Goal: Task Accomplishment & Management: Use online tool/utility

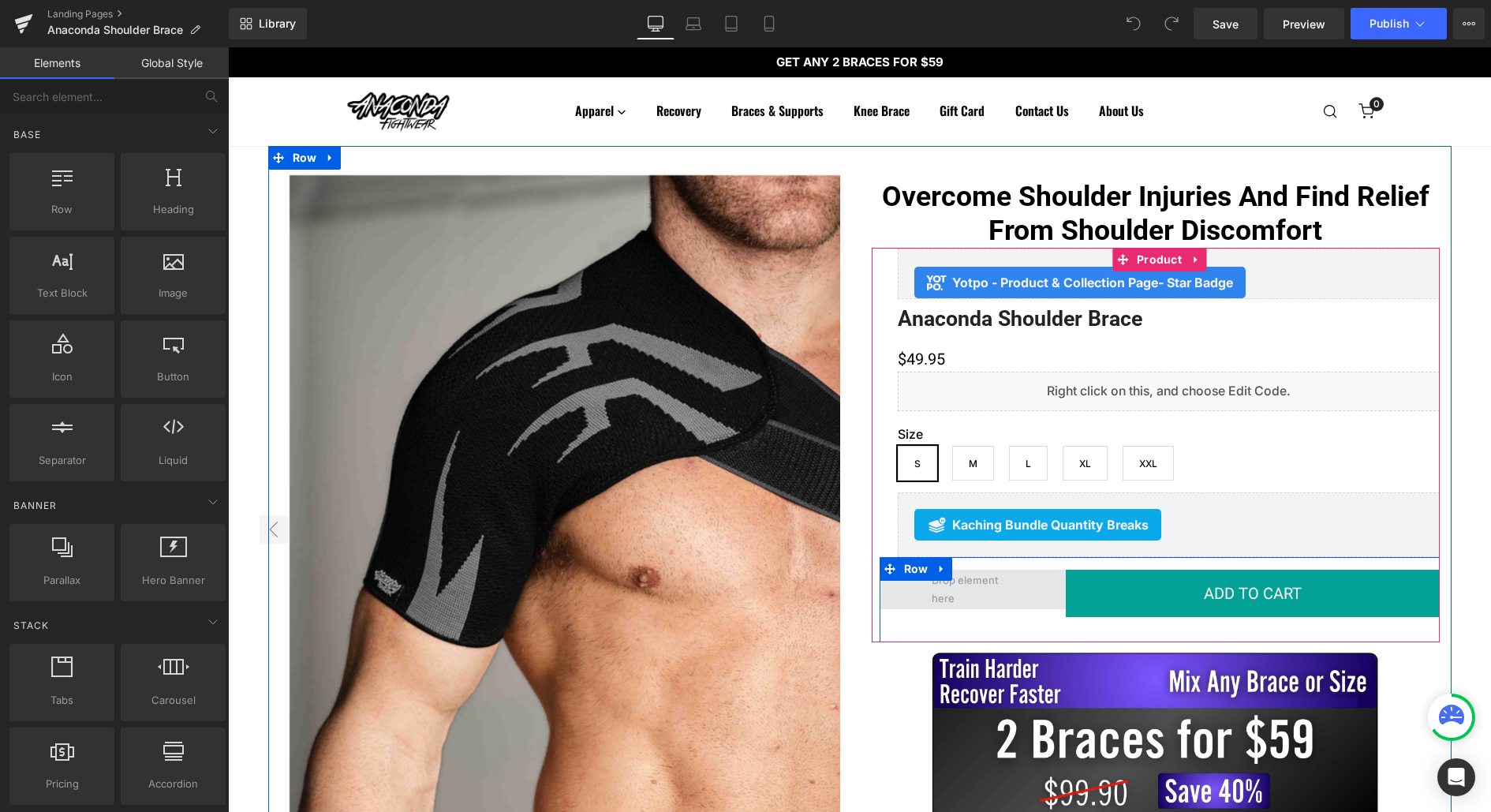
click at [972, 595] on span at bounding box center [973, 589] width 93 height 44
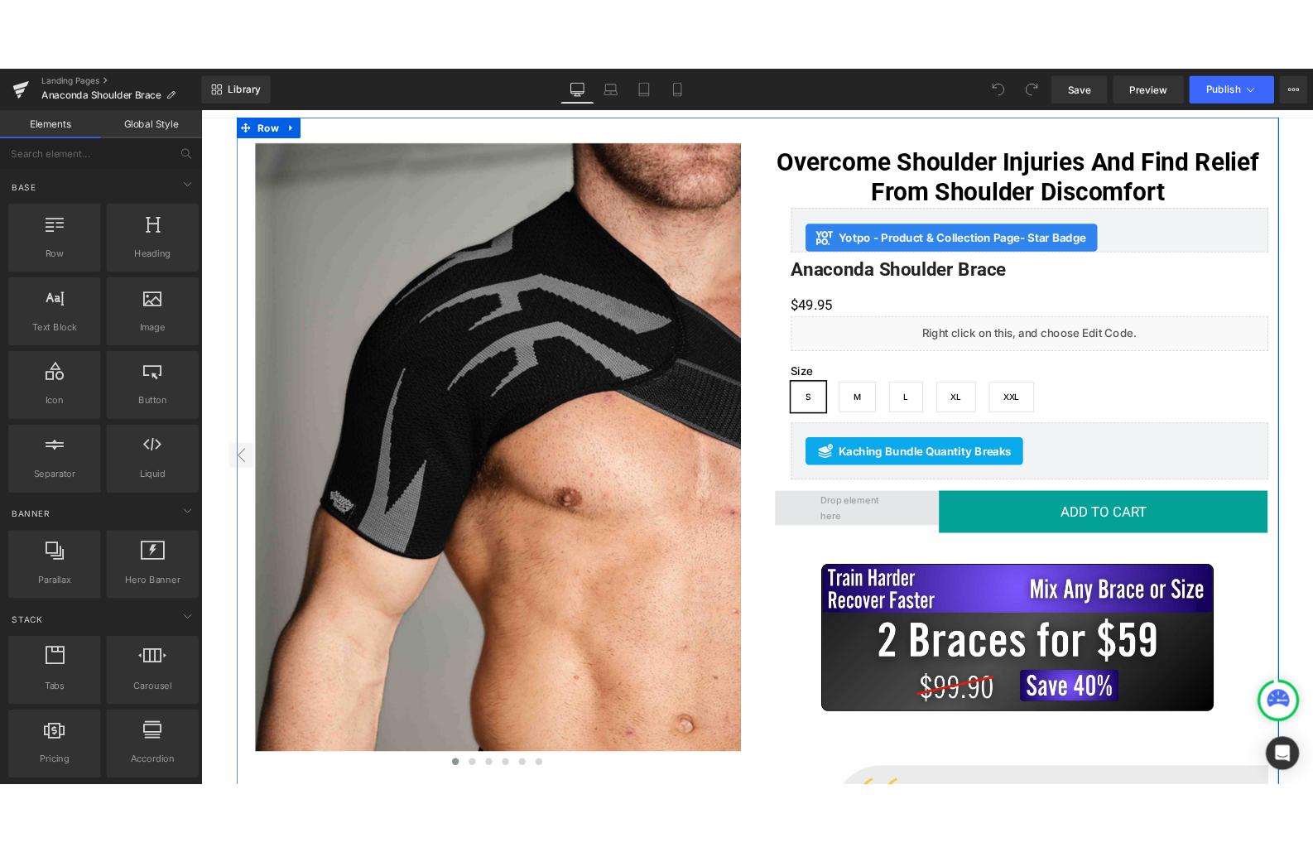
scroll to position [96, 0]
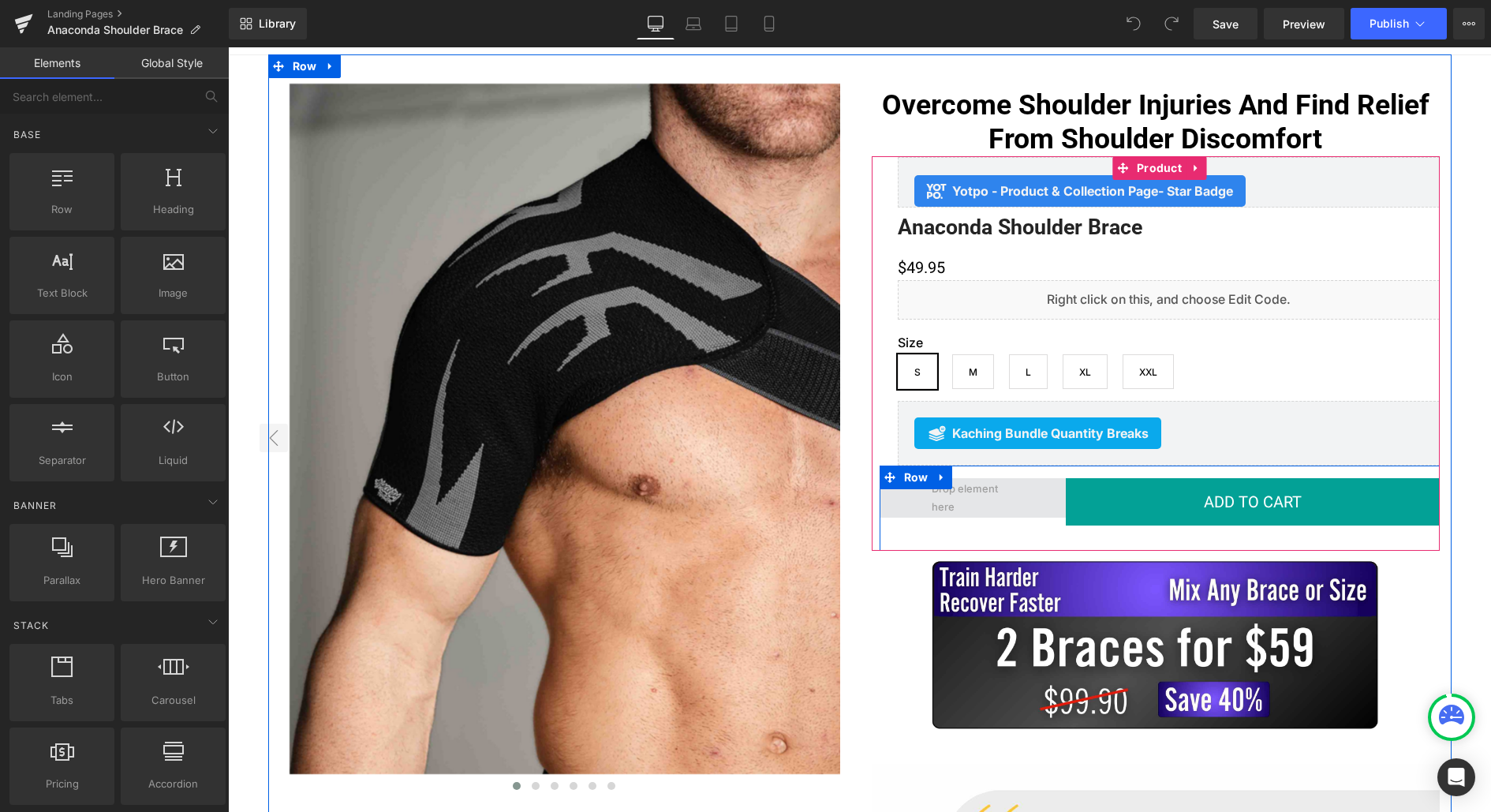
click at [964, 492] on span at bounding box center [973, 497] width 93 height 44
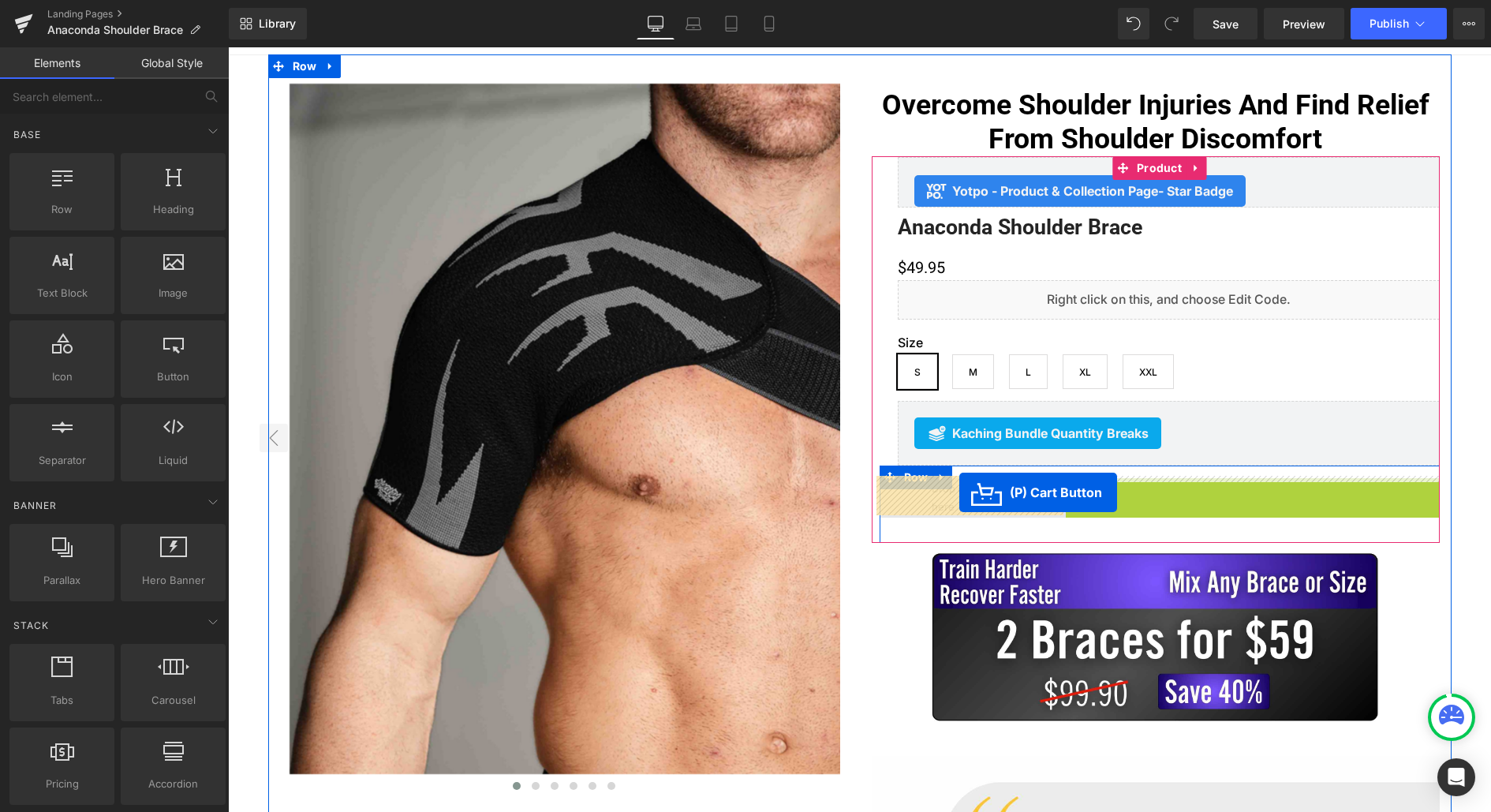
drag, startPoint x: 1219, startPoint y: 493, endPoint x: 959, endPoint y: 492, distance: 260.0
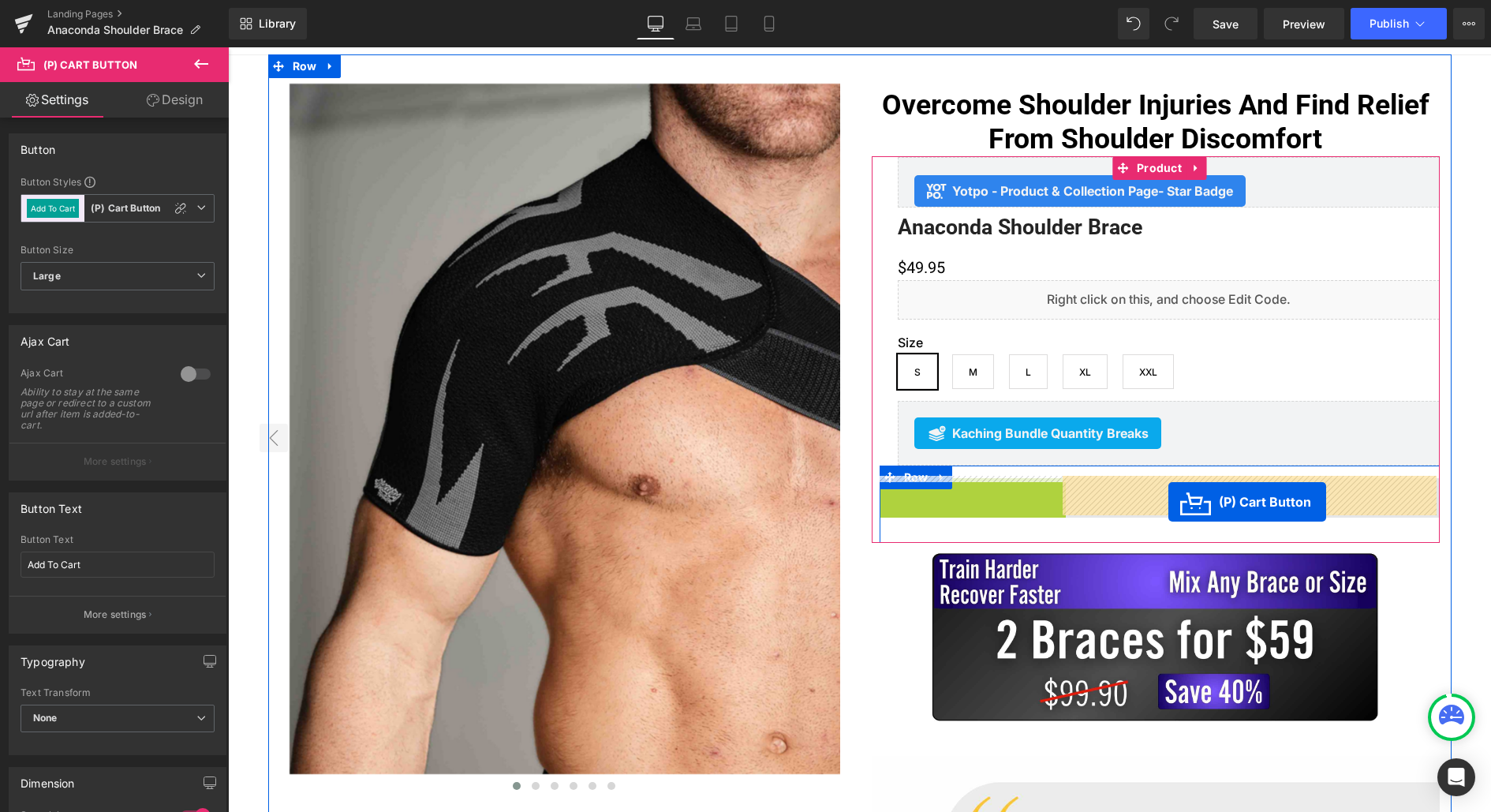
drag, startPoint x: 942, startPoint y: 499, endPoint x: 1170, endPoint y: 501, distance: 228.0
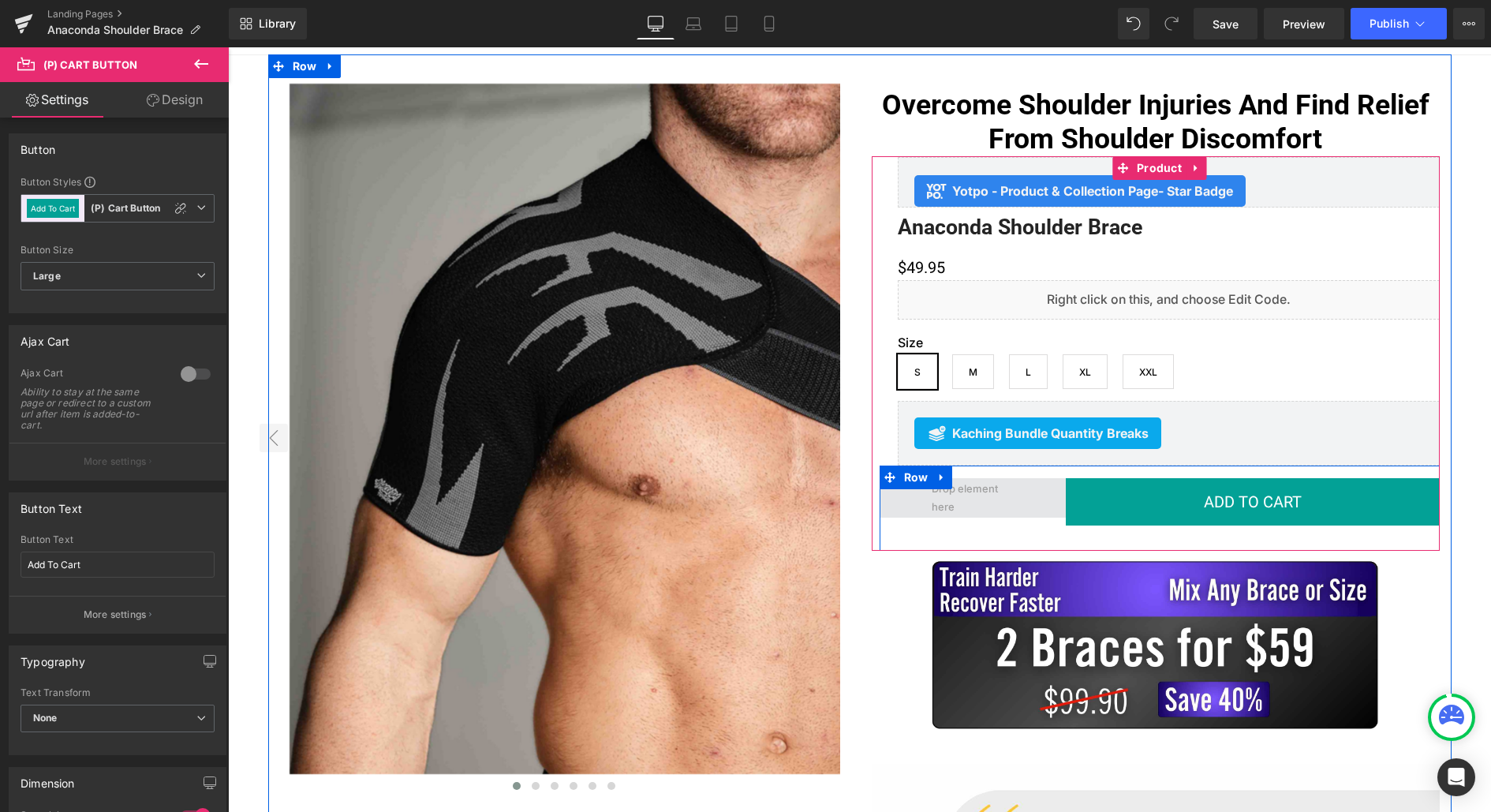
click at [939, 497] on span at bounding box center [973, 497] width 93 height 44
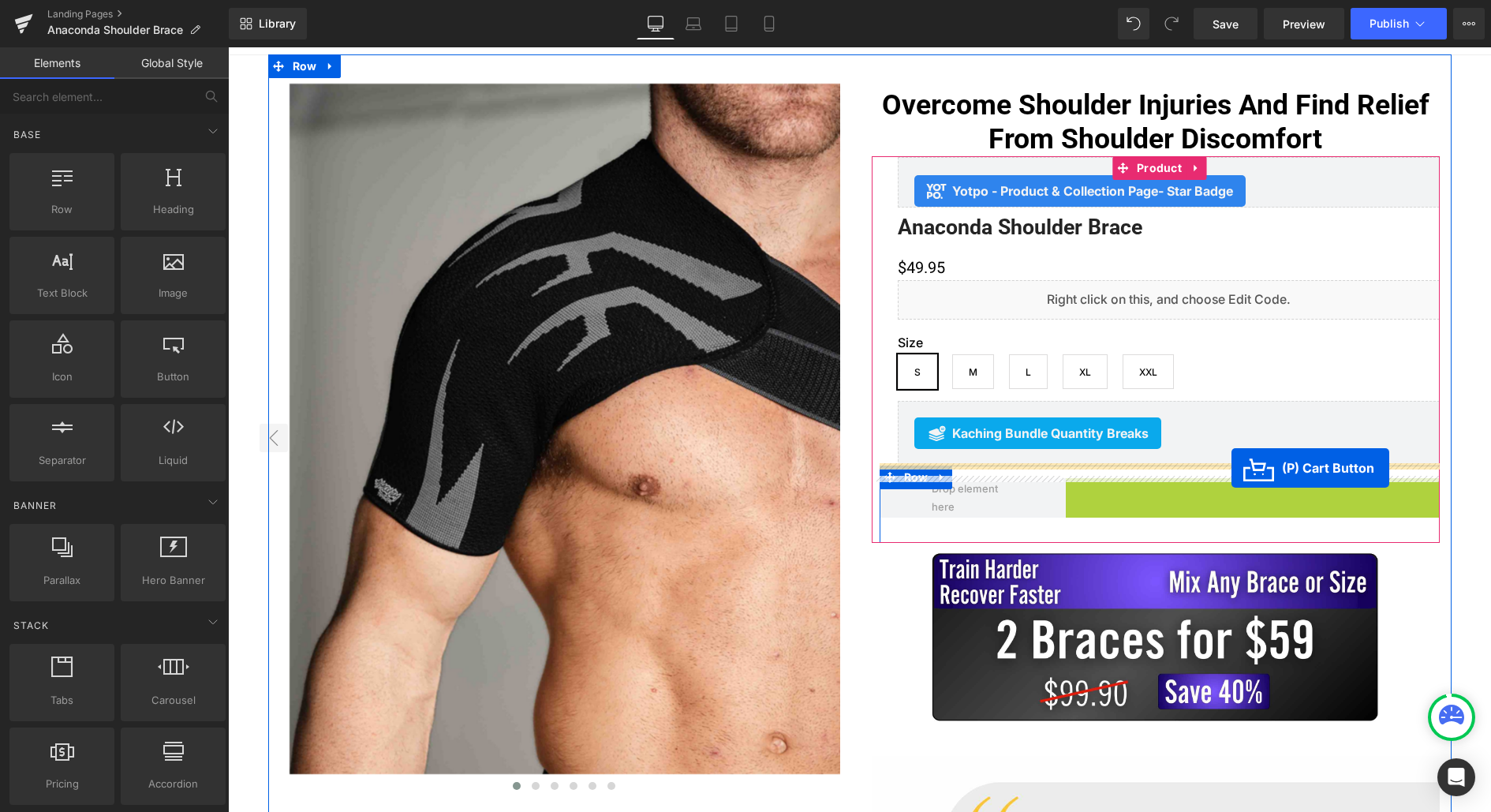
drag, startPoint x: 1224, startPoint y: 497, endPoint x: 1232, endPoint y: 467, distance: 31.0
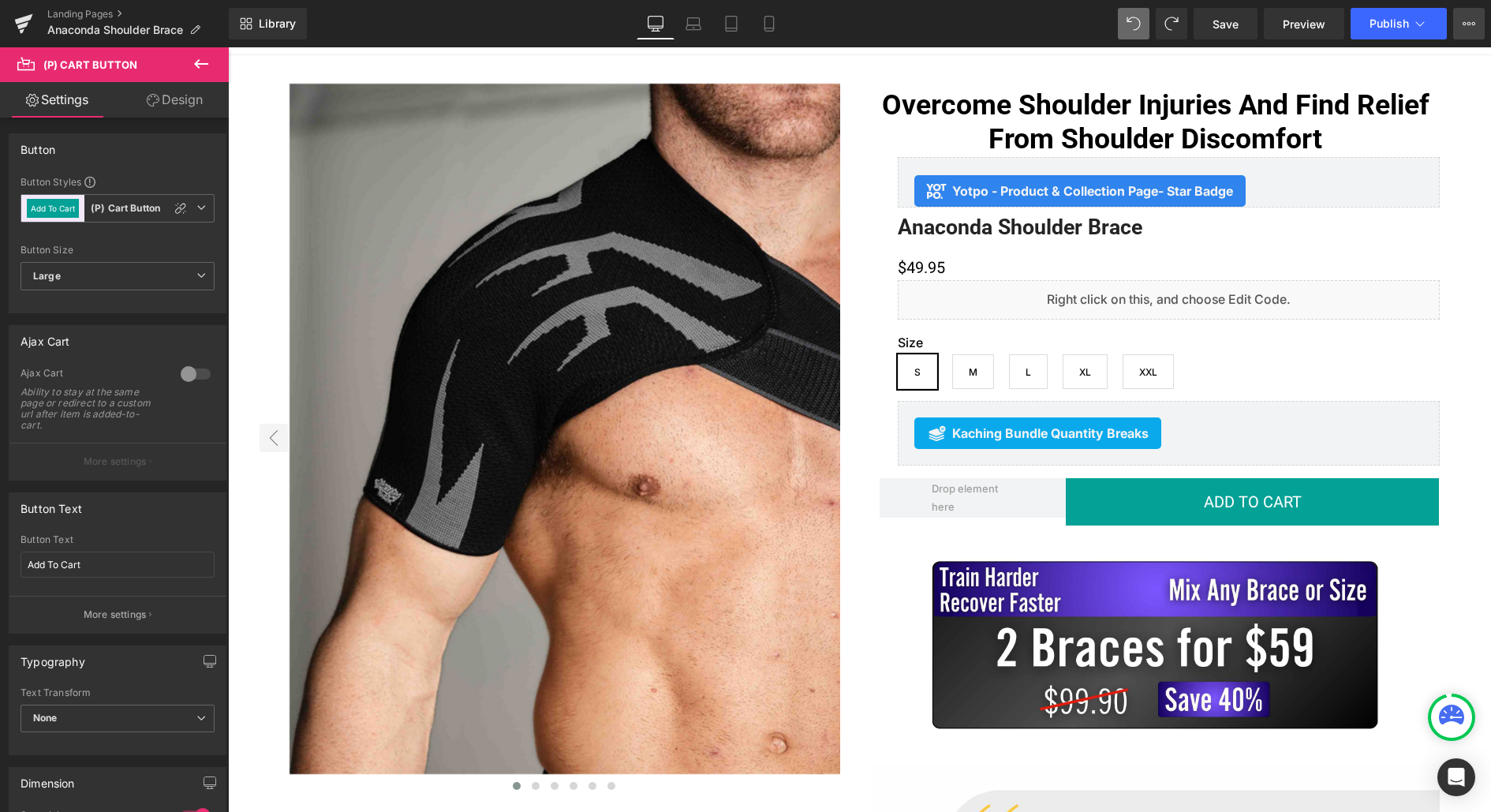
click at [1462, 26] on icon at bounding box center [1468, 23] width 12 height 12
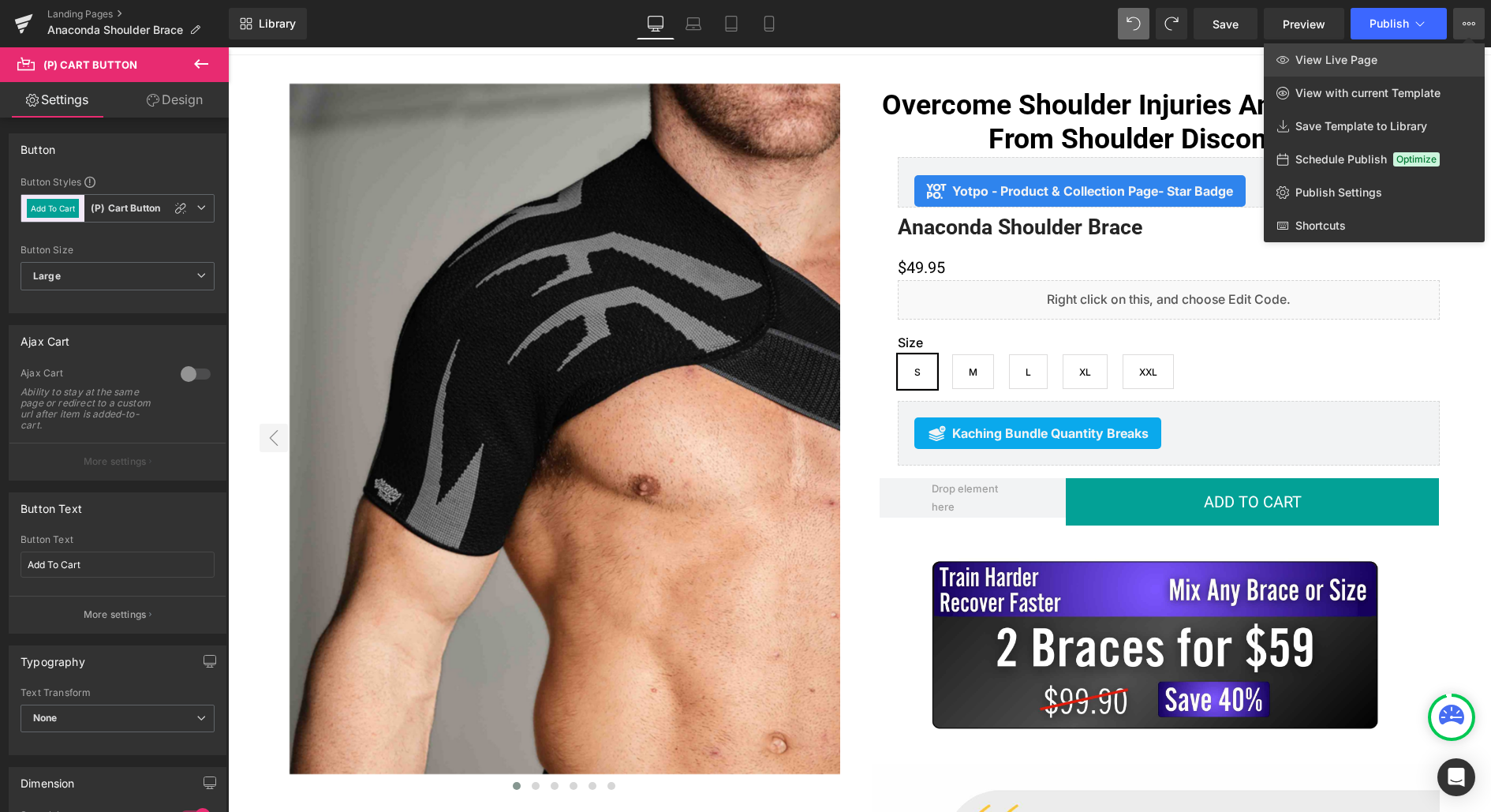
click at [1366, 67] on span "View Live Page" at bounding box center [1337, 59] width 82 height 14
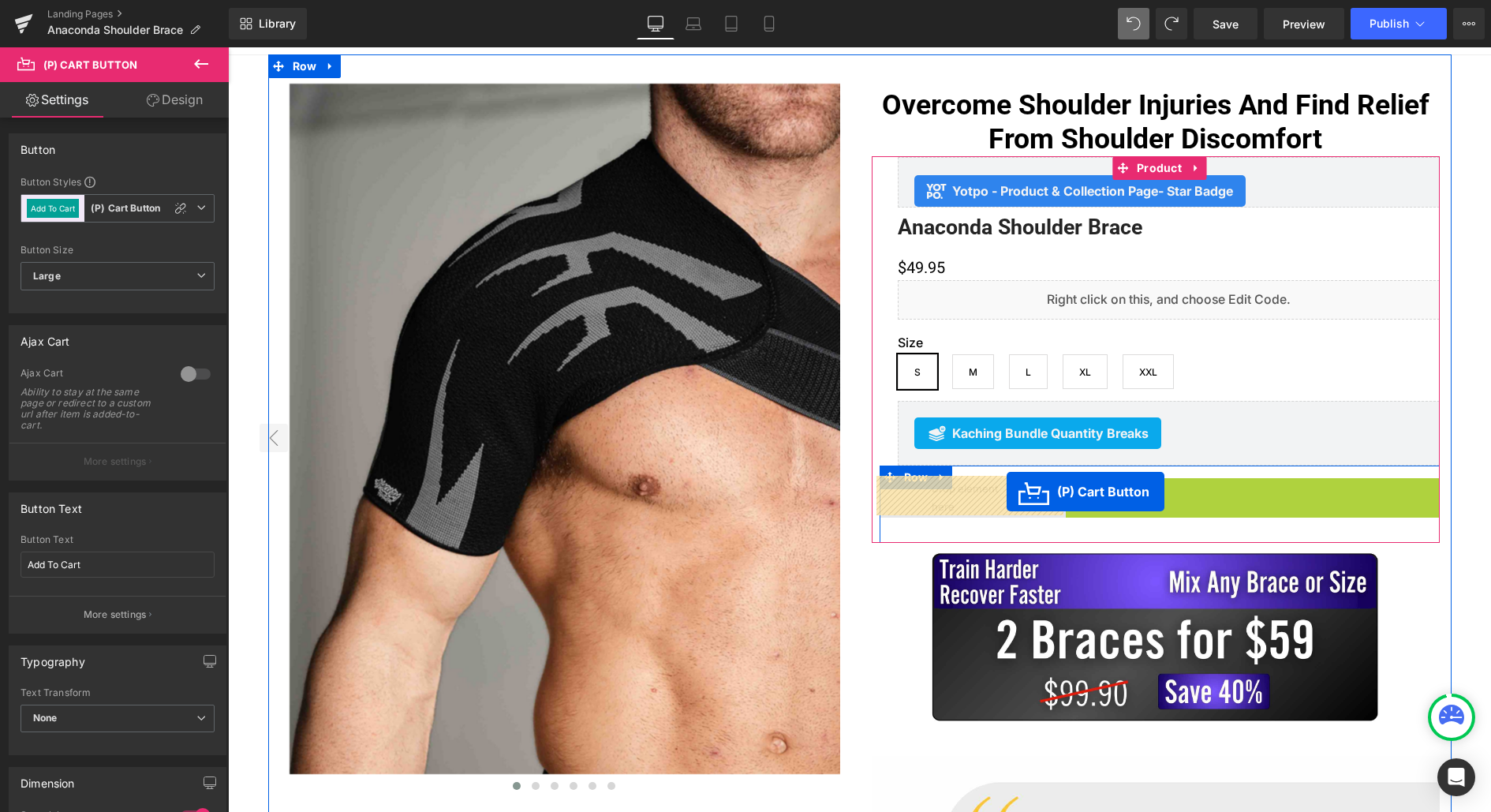
drag, startPoint x: 1220, startPoint y: 497, endPoint x: 1007, endPoint y: 492, distance: 213.1
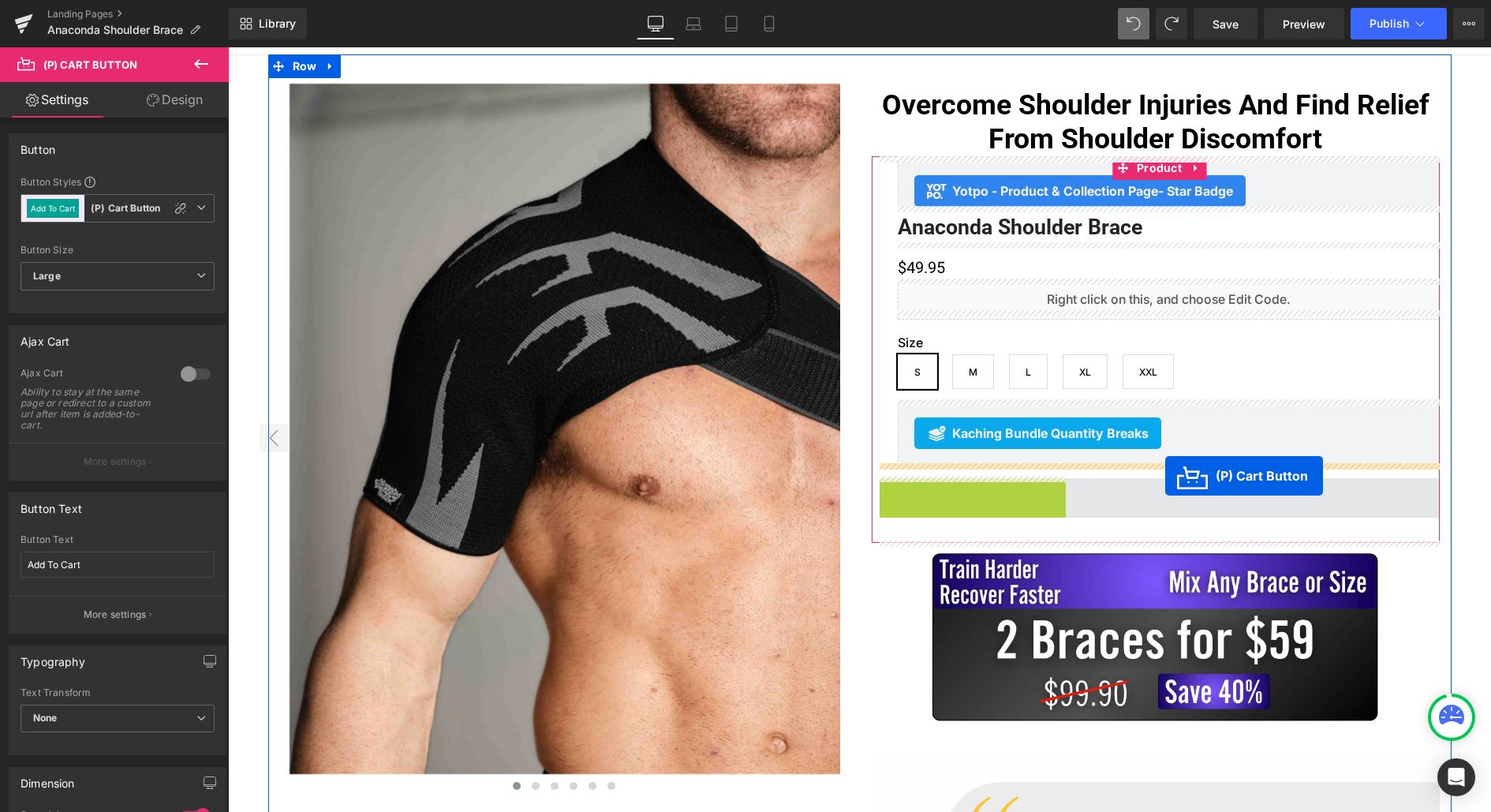
drag, startPoint x: 943, startPoint y: 495, endPoint x: 1165, endPoint y: 476, distance: 222.8
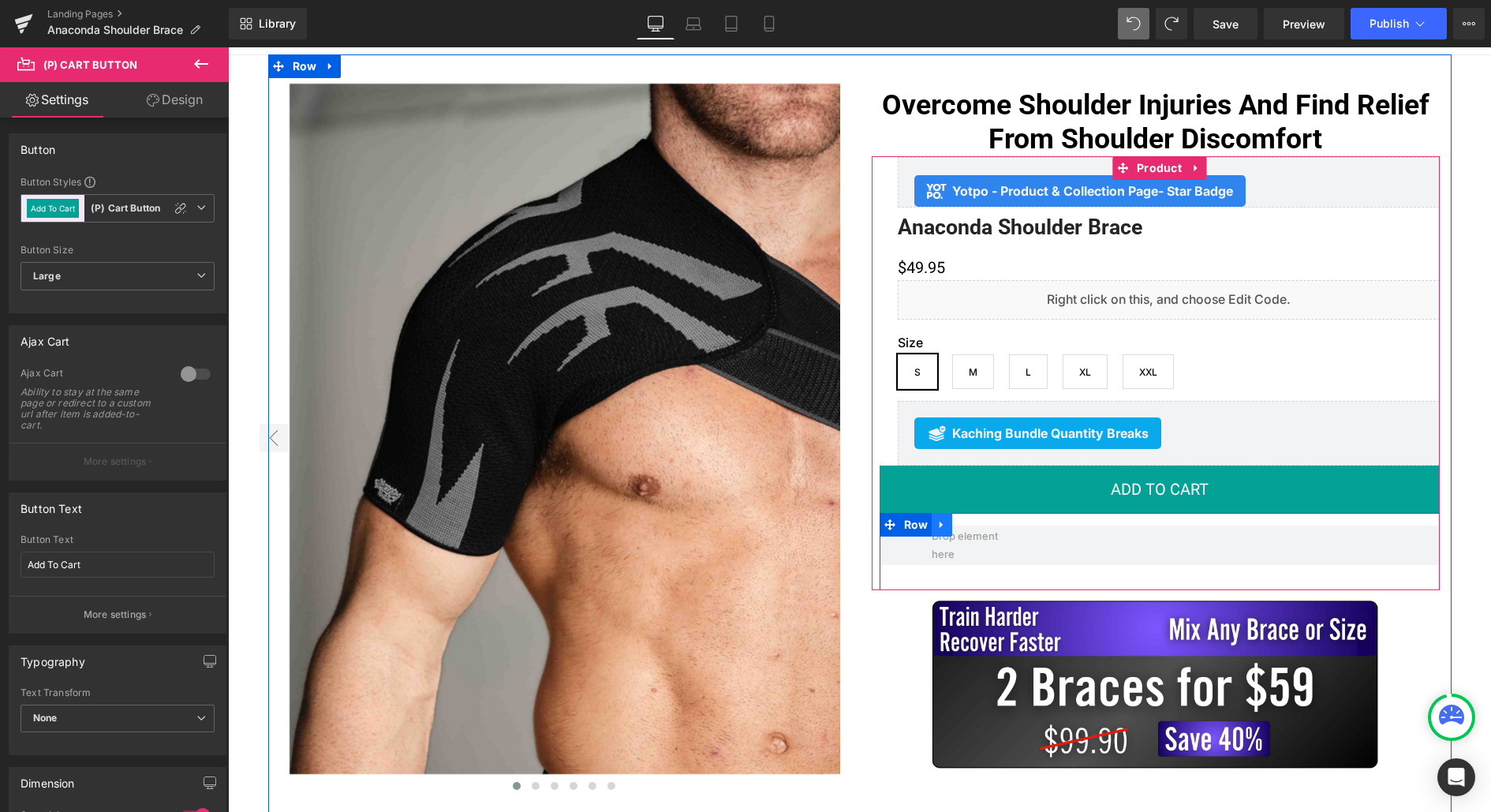
click at [940, 521] on icon at bounding box center [941, 524] width 3 height 7
click at [977, 524] on icon at bounding box center [983, 525] width 11 height 11
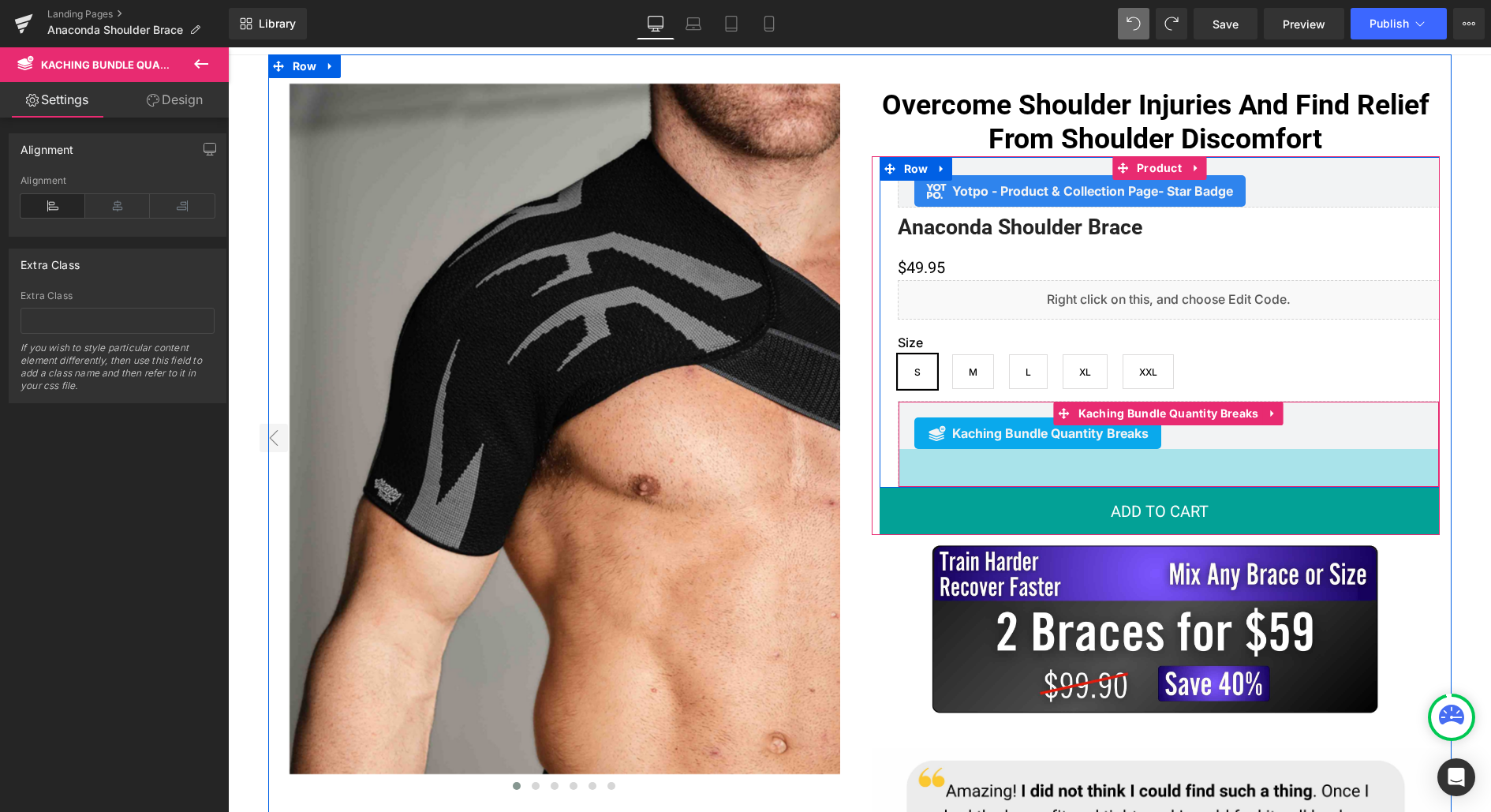
drag, startPoint x: 1053, startPoint y: 457, endPoint x: 1053, endPoint y: 478, distance: 21.0
click at [1053, 478] on div "48px" at bounding box center [1169, 468] width 541 height 38
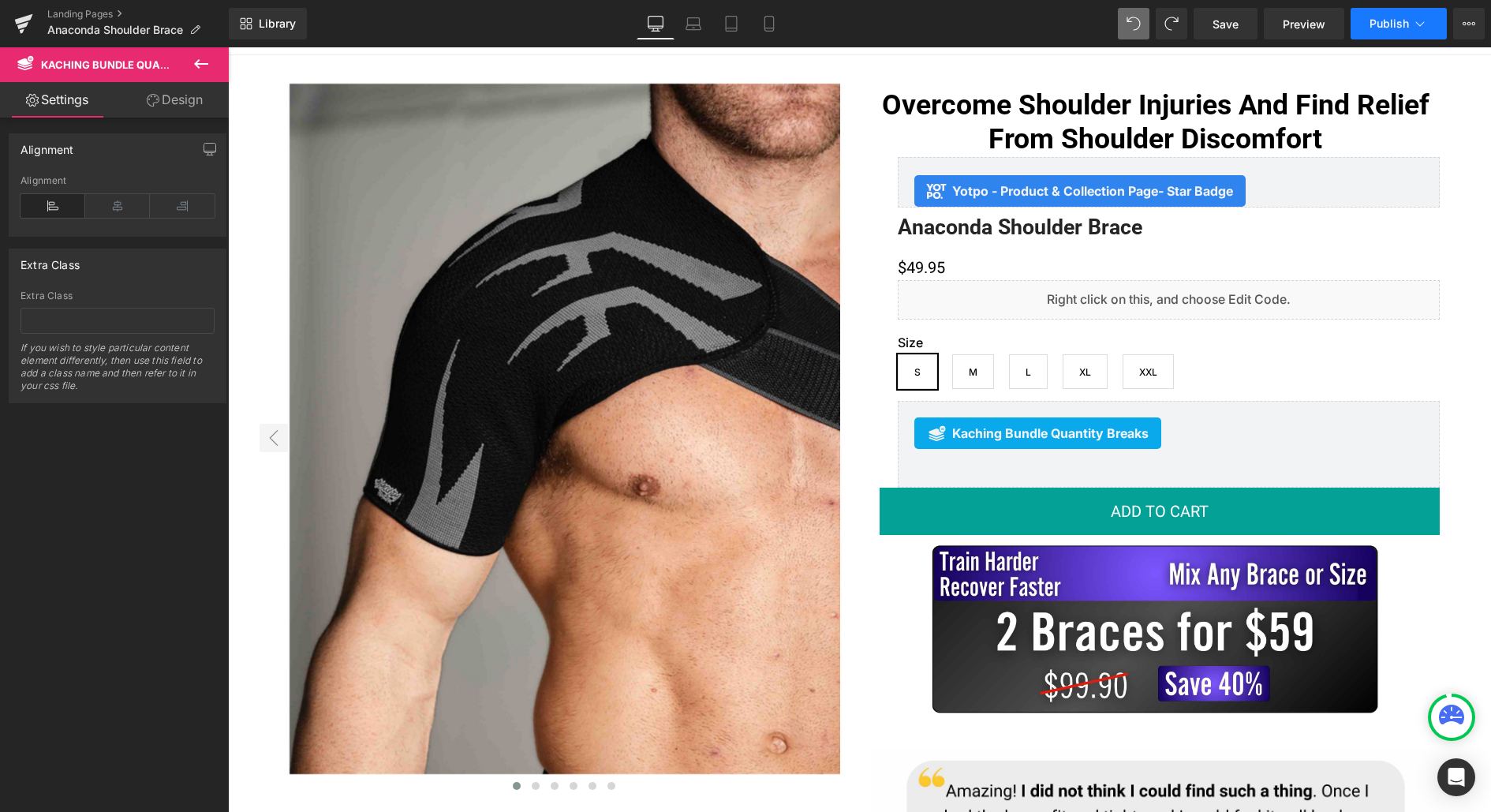
click at [1380, 28] on span "Publish" at bounding box center [1389, 23] width 39 height 12
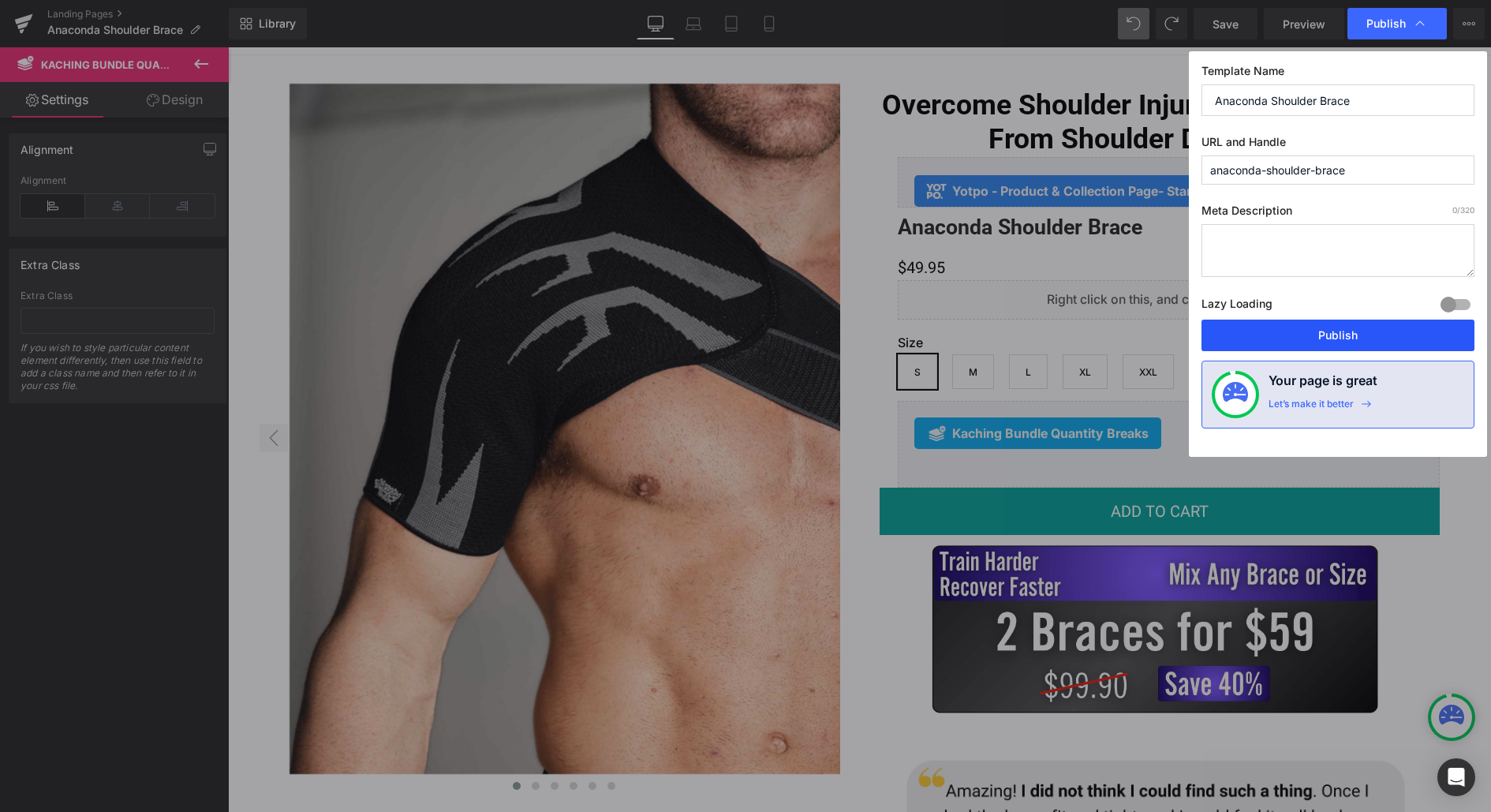
click at [1256, 335] on button "Publish" at bounding box center [1338, 335] width 273 height 31
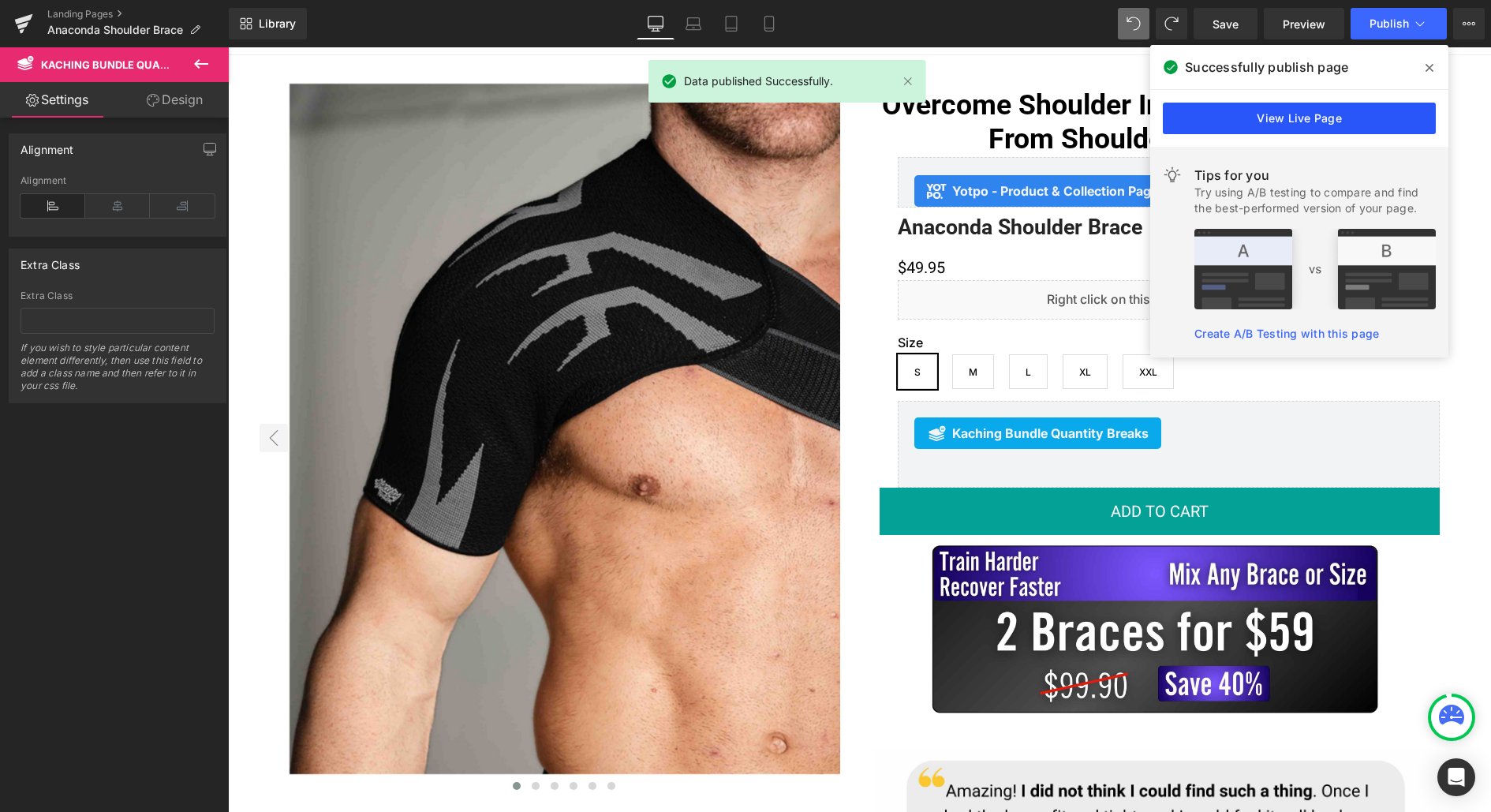
click at [1286, 112] on link "View Live Page" at bounding box center [1299, 118] width 273 height 31
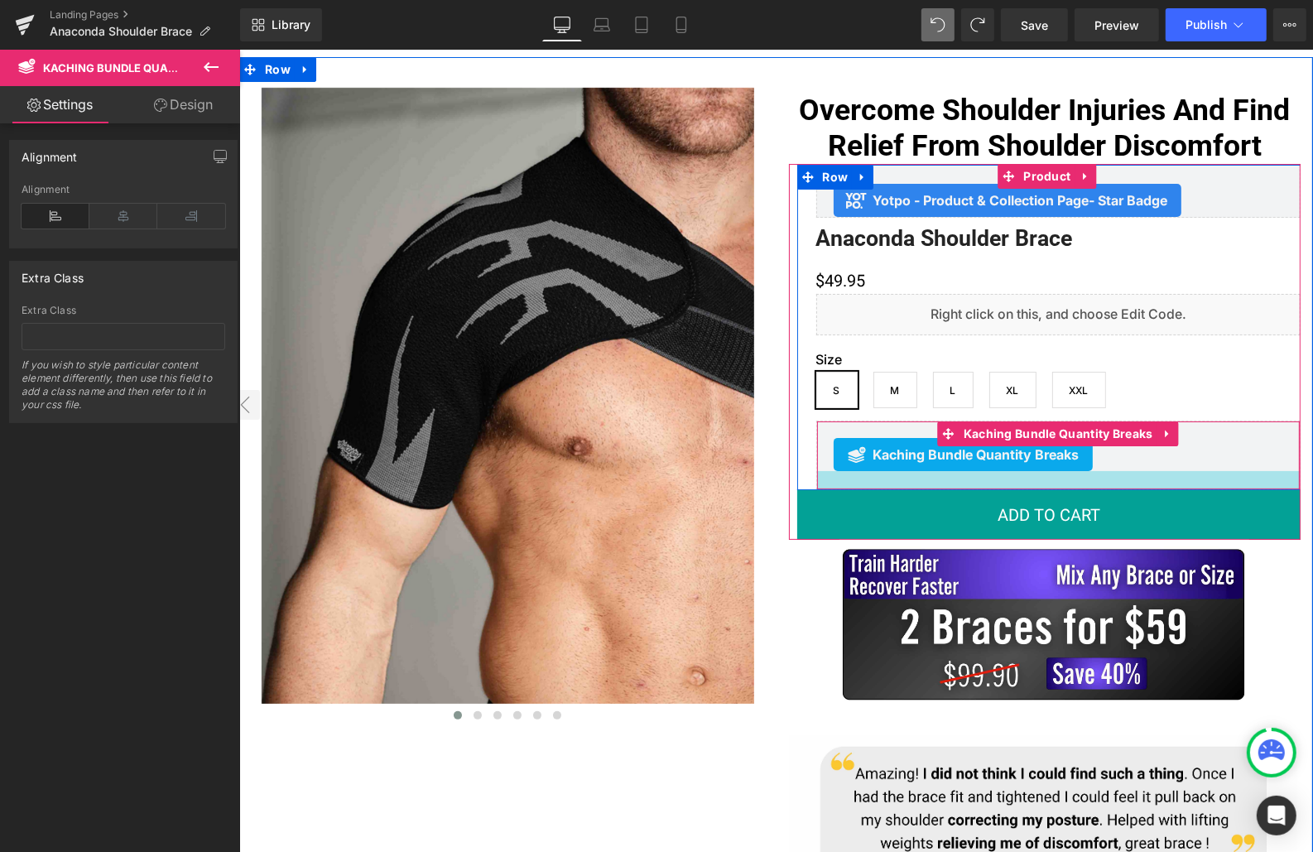
drag, startPoint x: 929, startPoint y: 502, endPoint x: 923, endPoint y: 480, distance: 22.3
click at [923, 480] on div at bounding box center [1057, 479] width 483 height 18
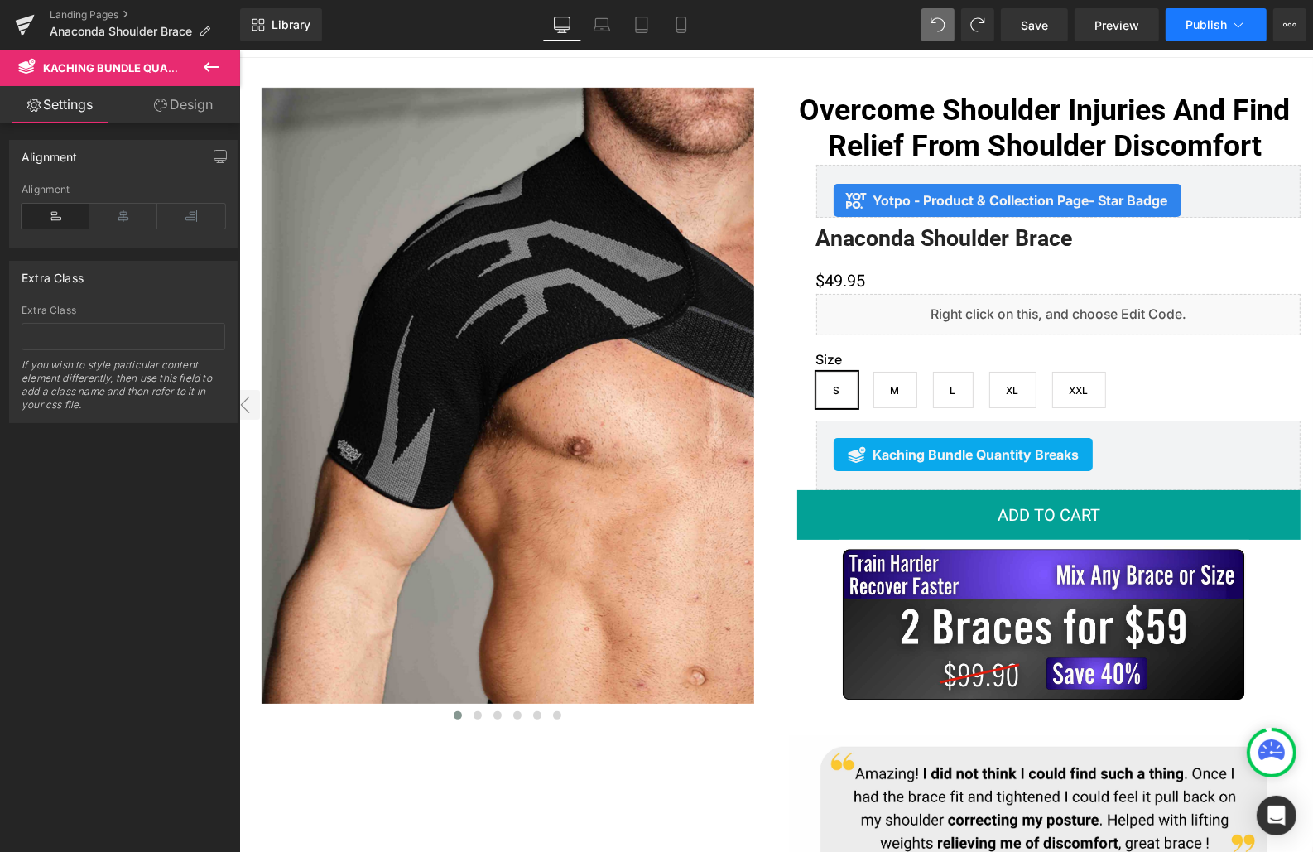
click at [1192, 22] on span "Publish" at bounding box center [1205, 24] width 41 height 13
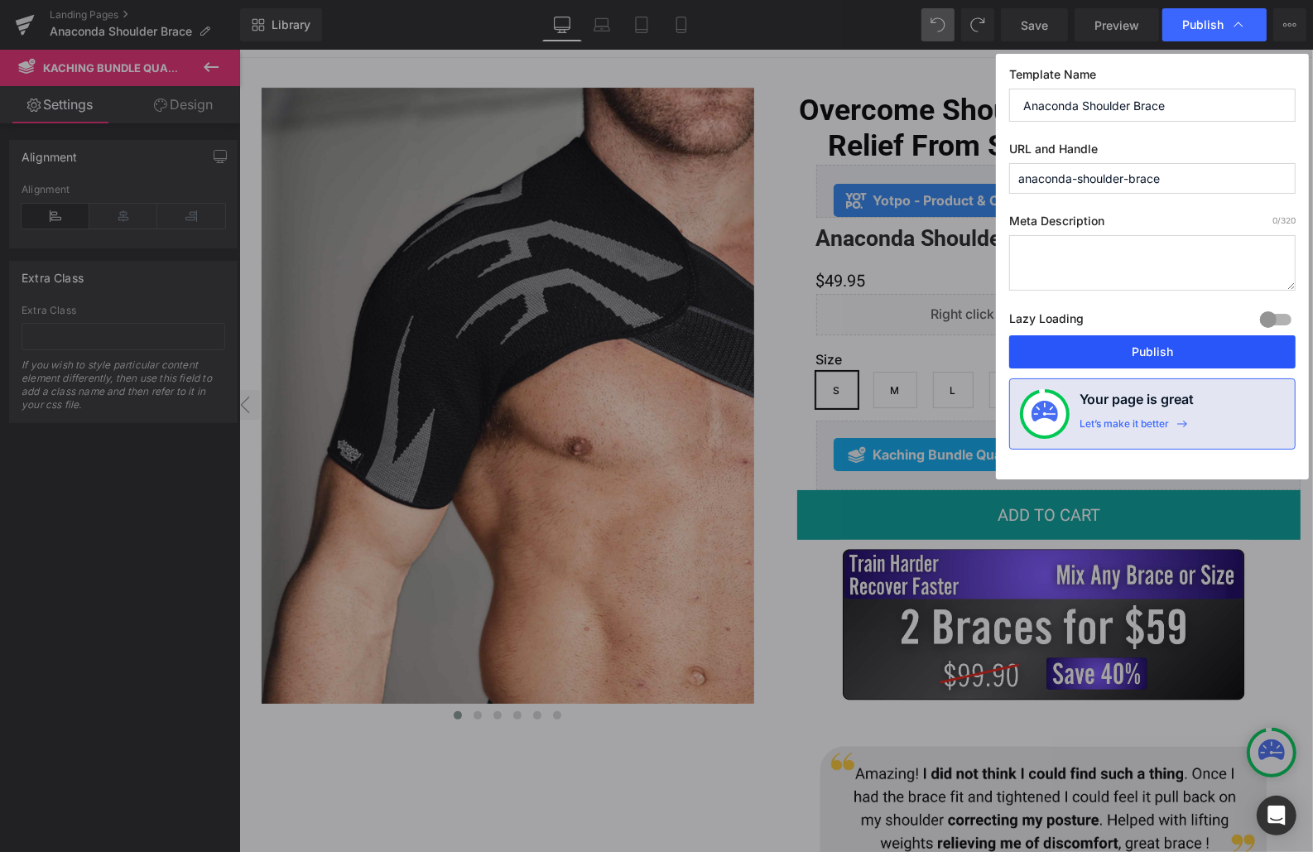
click at [1082, 354] on button "Publish" at bounding box center [1152, 351] width 286 height 33
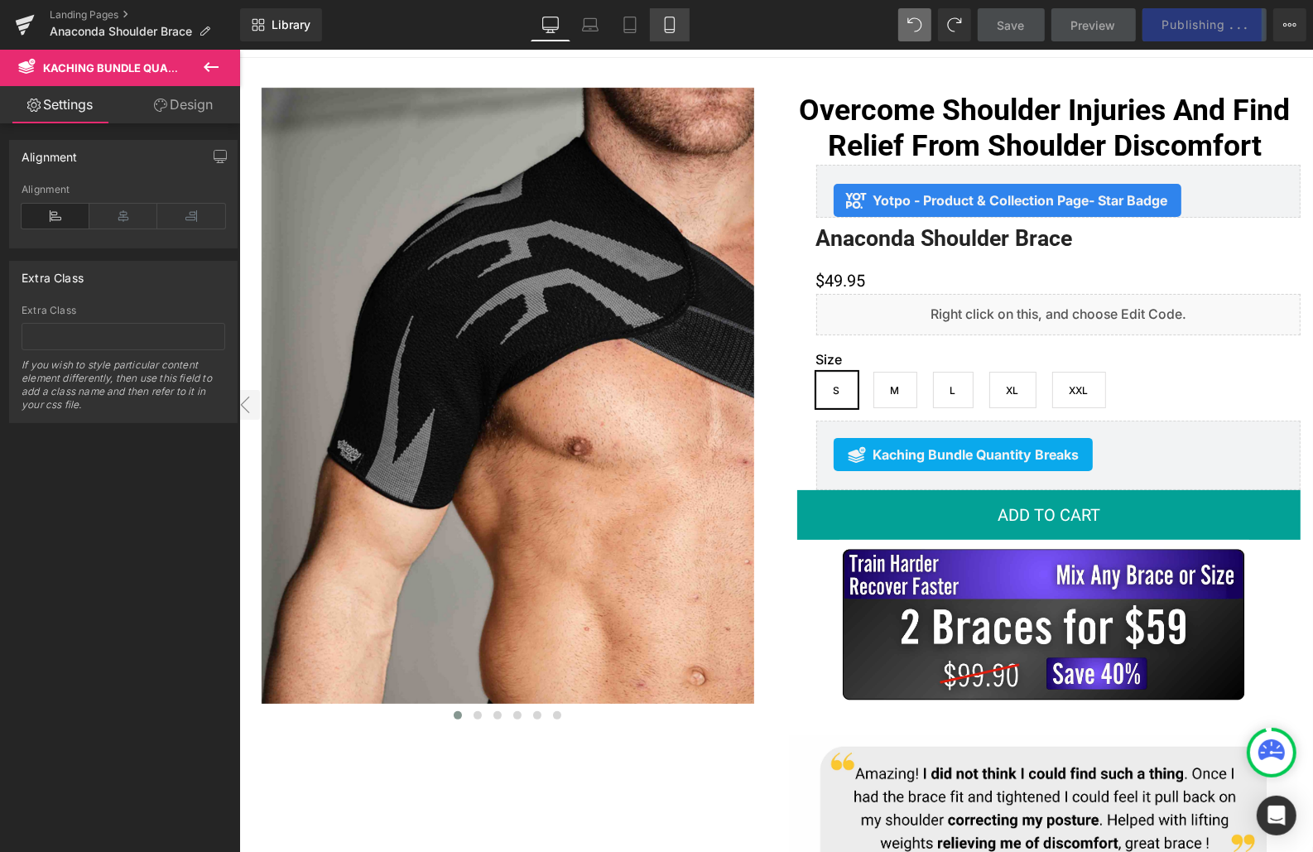
click at [679, 26] on link "Mobile" at bounding box center [670, 24] width 40 height 33
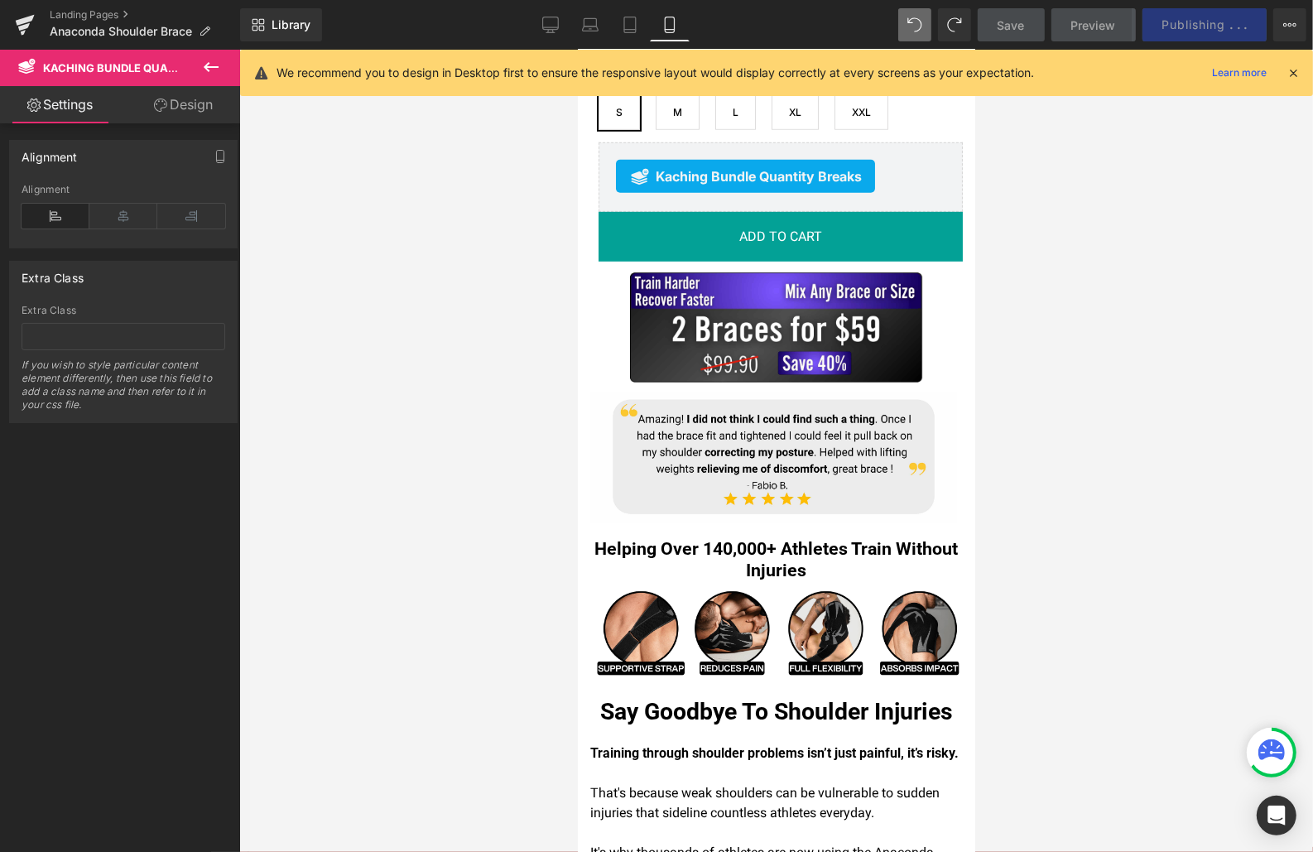
scroll to position [666, 0]
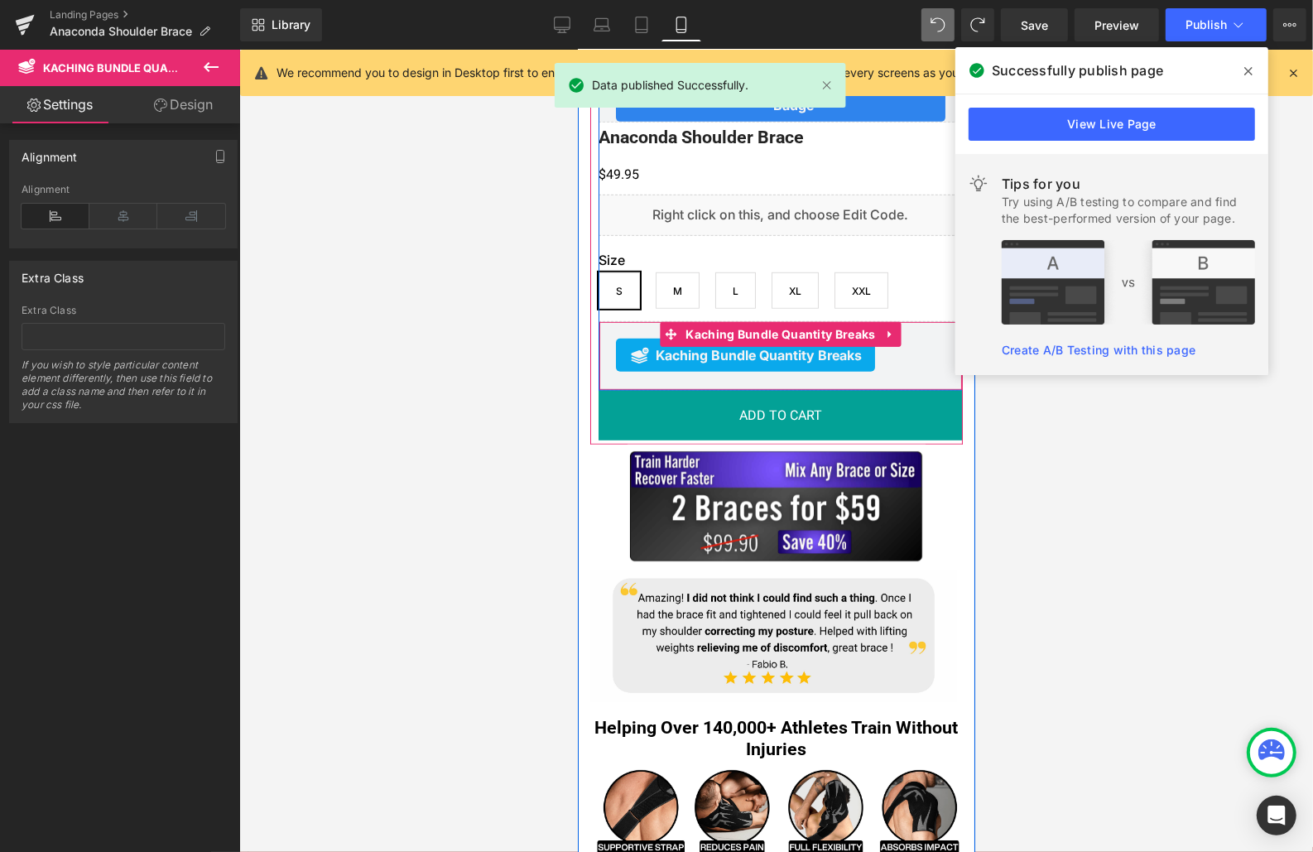
click at [912, 345] on div "Kaching Bundle Quantity Breaks" at bounding box center [779, 354] width 329 height 33
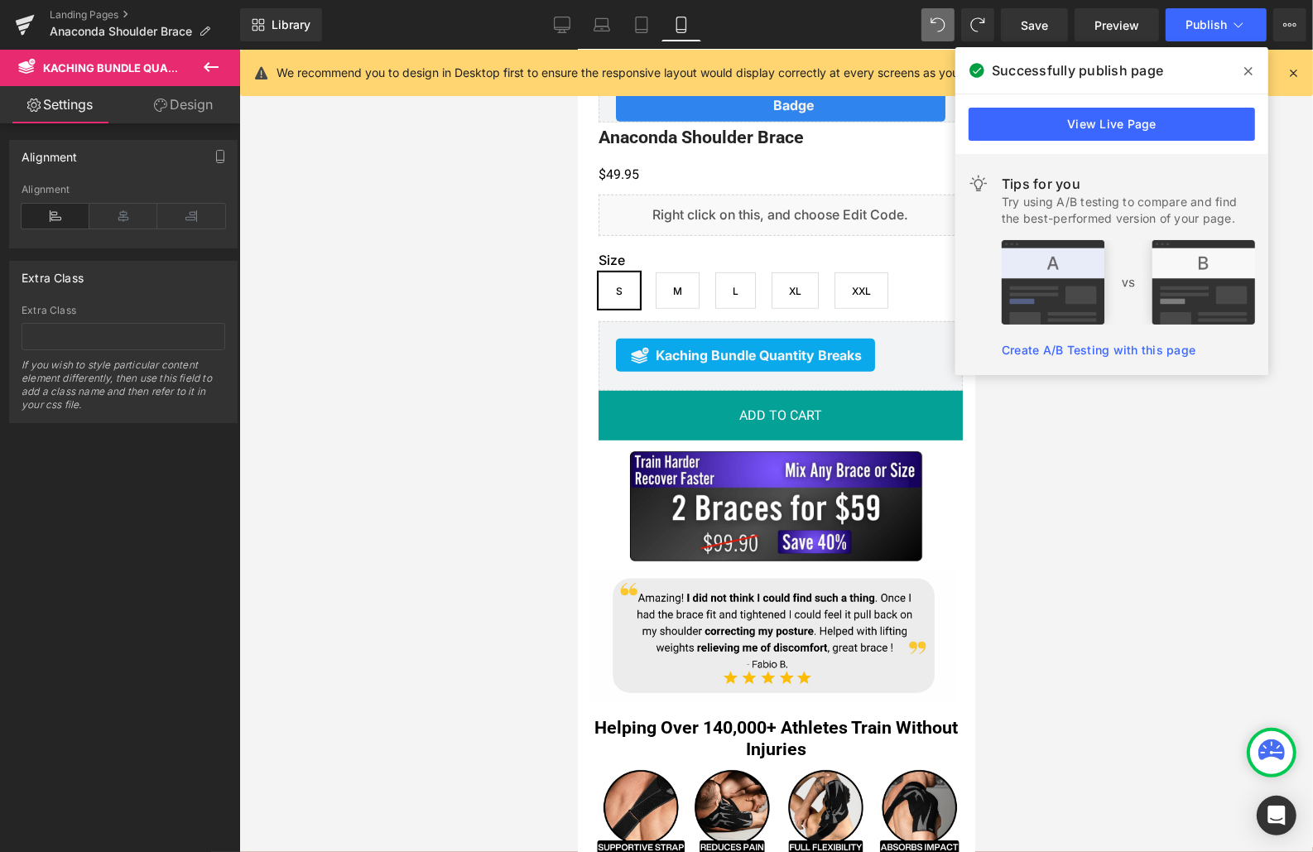
click at [1247, 70] on icon at bounding box center [1248, 71] width 8 height 8
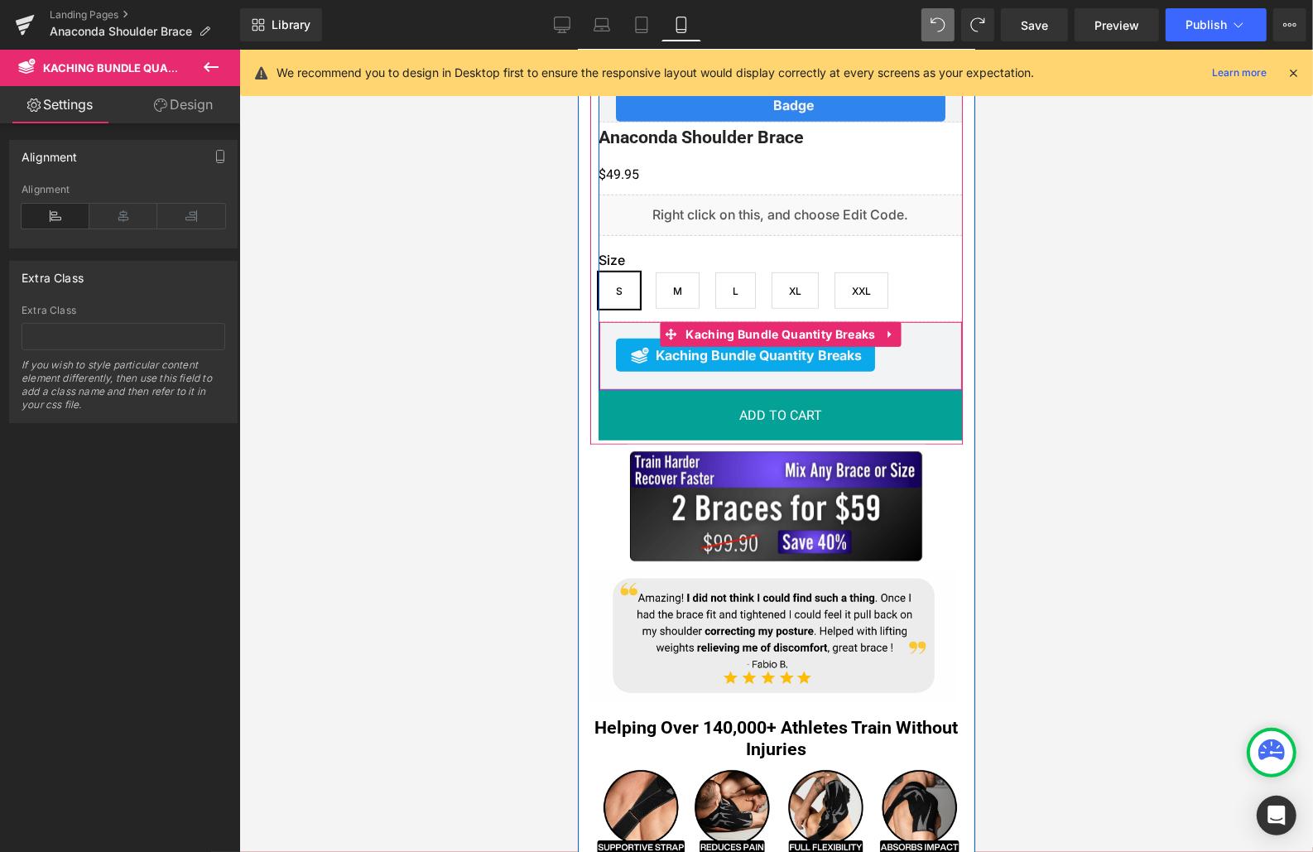
click at [906, 347] on div "Kaching Bundle Quantity Breaks" at bounding box center [779, 354] width 329 height 33
click at [884, 332] on icon at bounding box center [890, 333] width 12 height 12
click at [636, 331] on div "Kaching Bundle Quantity Breaks Kaching Bundle Quantity Breaks" at bounding box center [780, 355] width 364 height 70
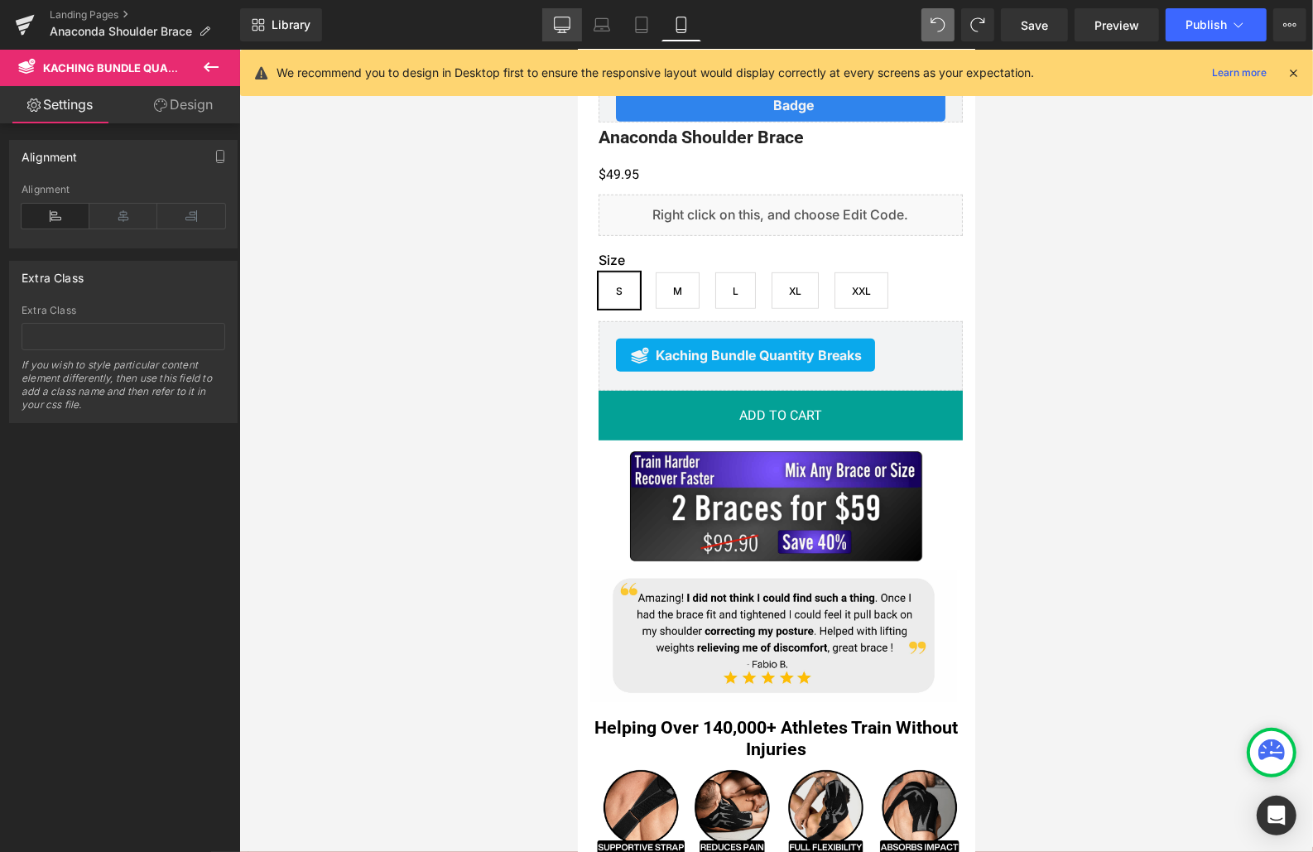
click at [571, 24] on link "Desktop" at bounding box center [562, 24] width 40 height 33
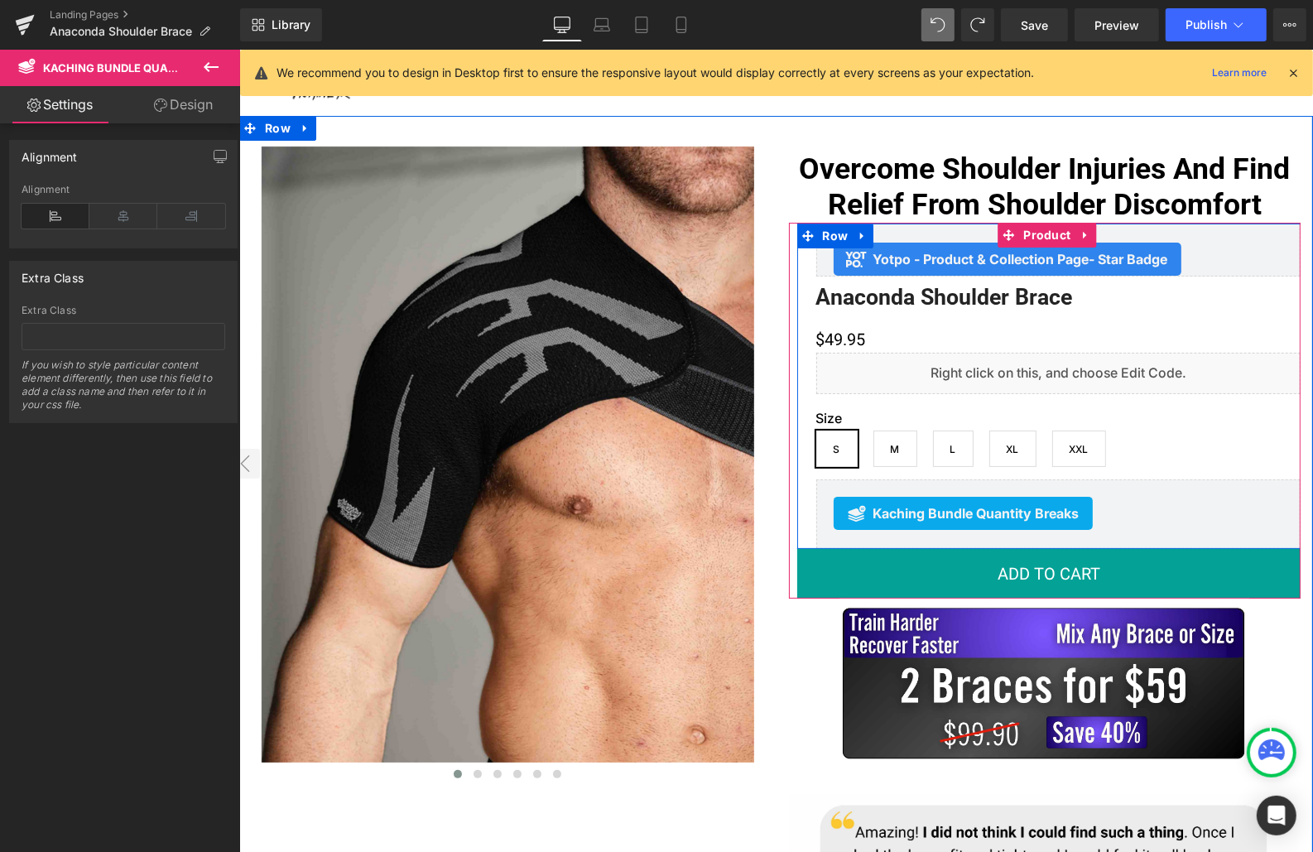
scroll to position [0, 0]
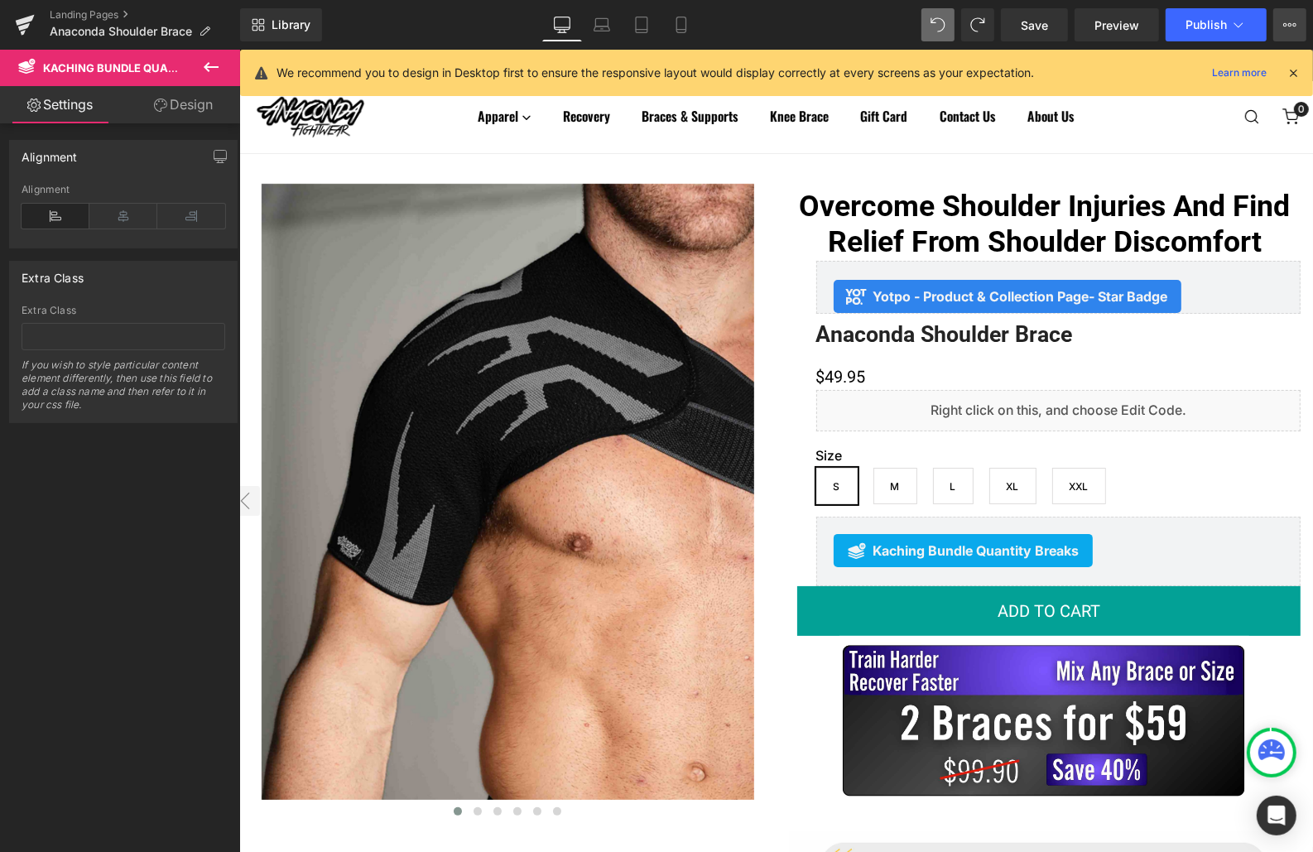
click at [1293, 24] on icon at bounding box center [1295, 24] width 4 height 3
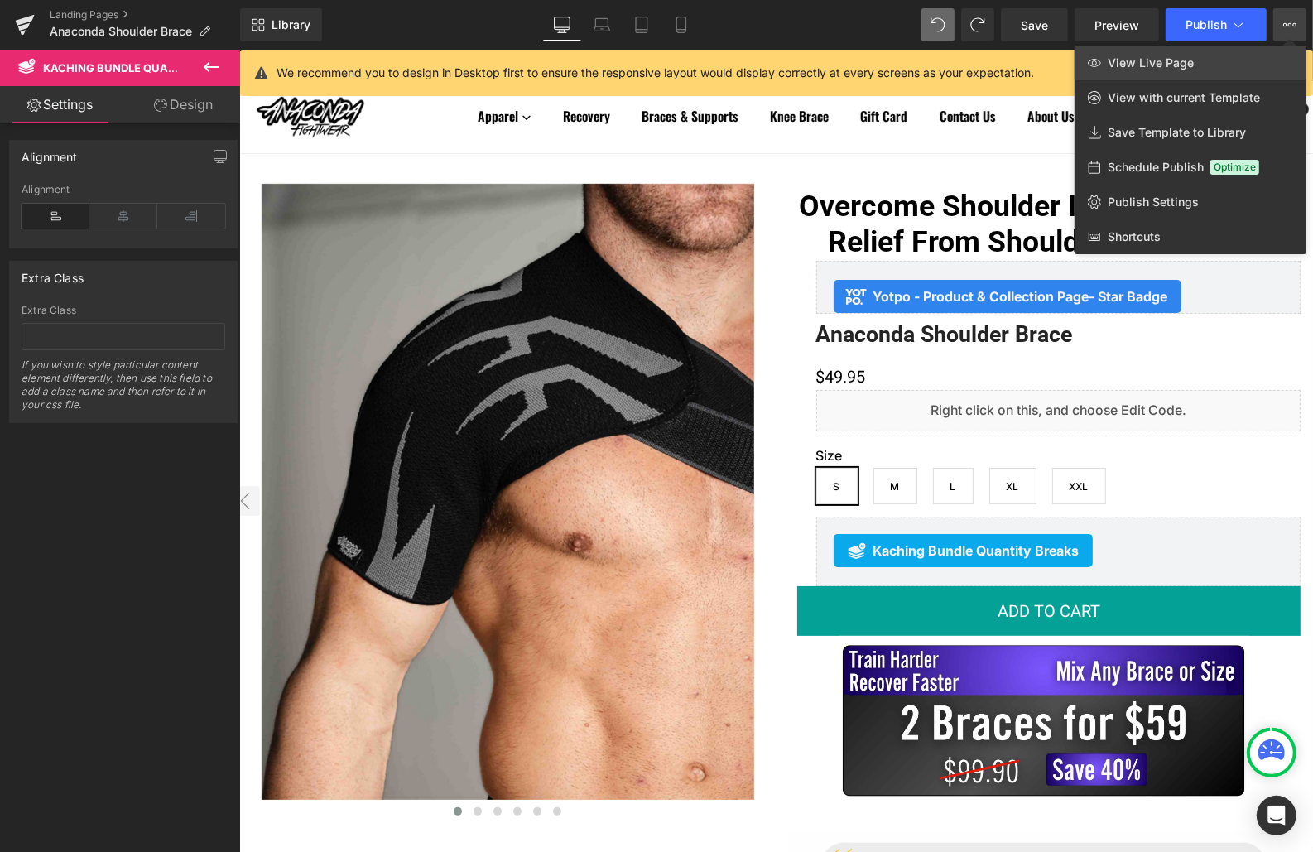
click at [1141, 59] on span "View Live Page" at bounding box center [1150, 62] width 86 height 15
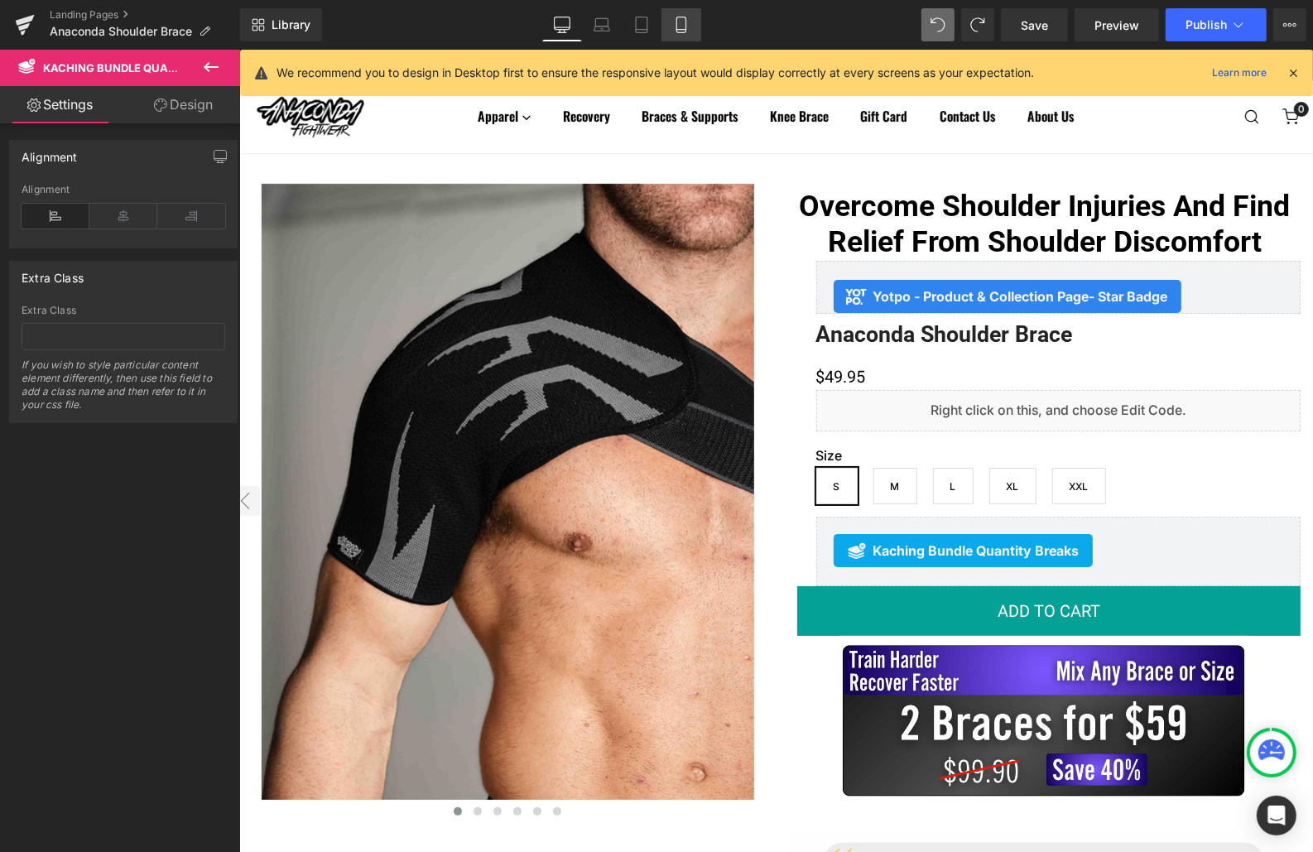
click at [684, 21] on icon at bounding box center [681, 25] width 17 height 17
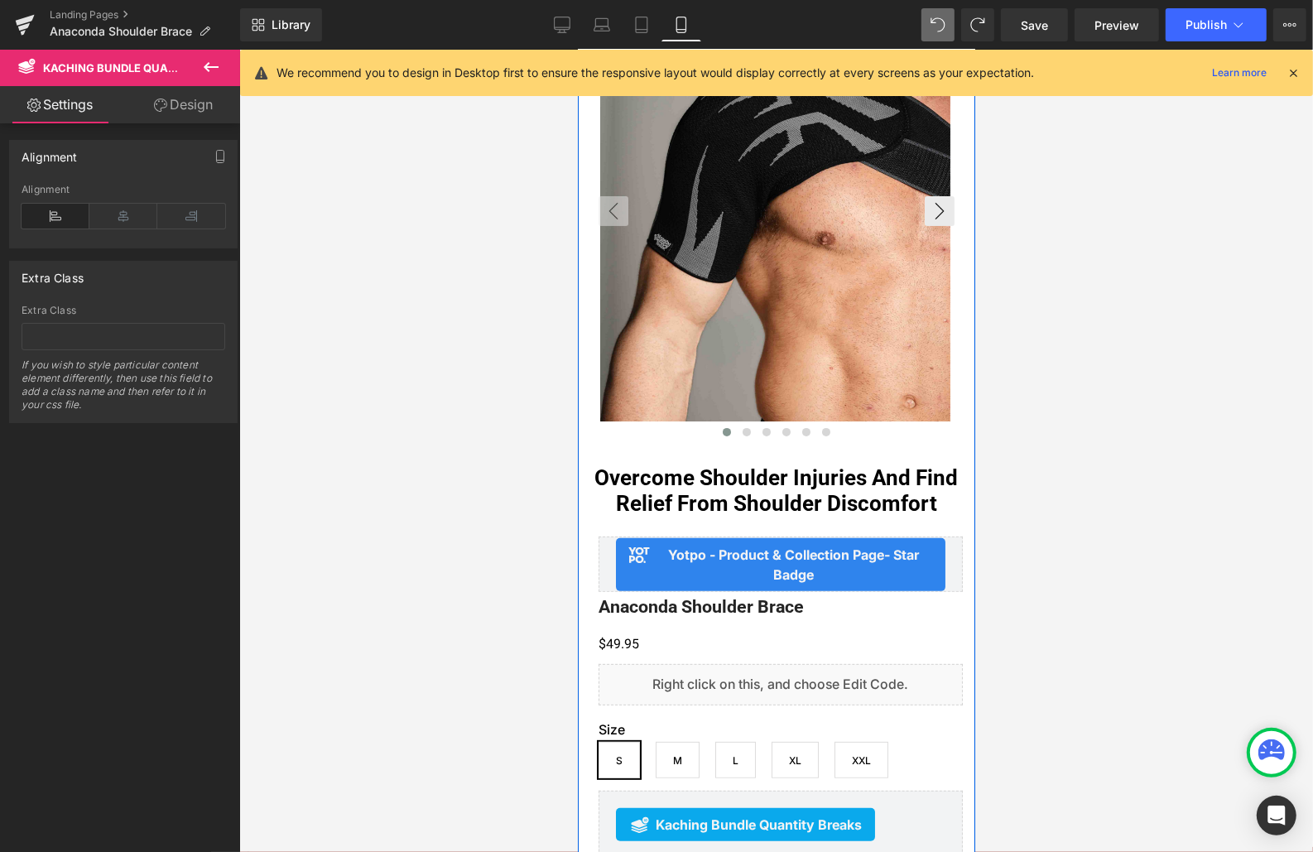
scroll to position [221, 0]
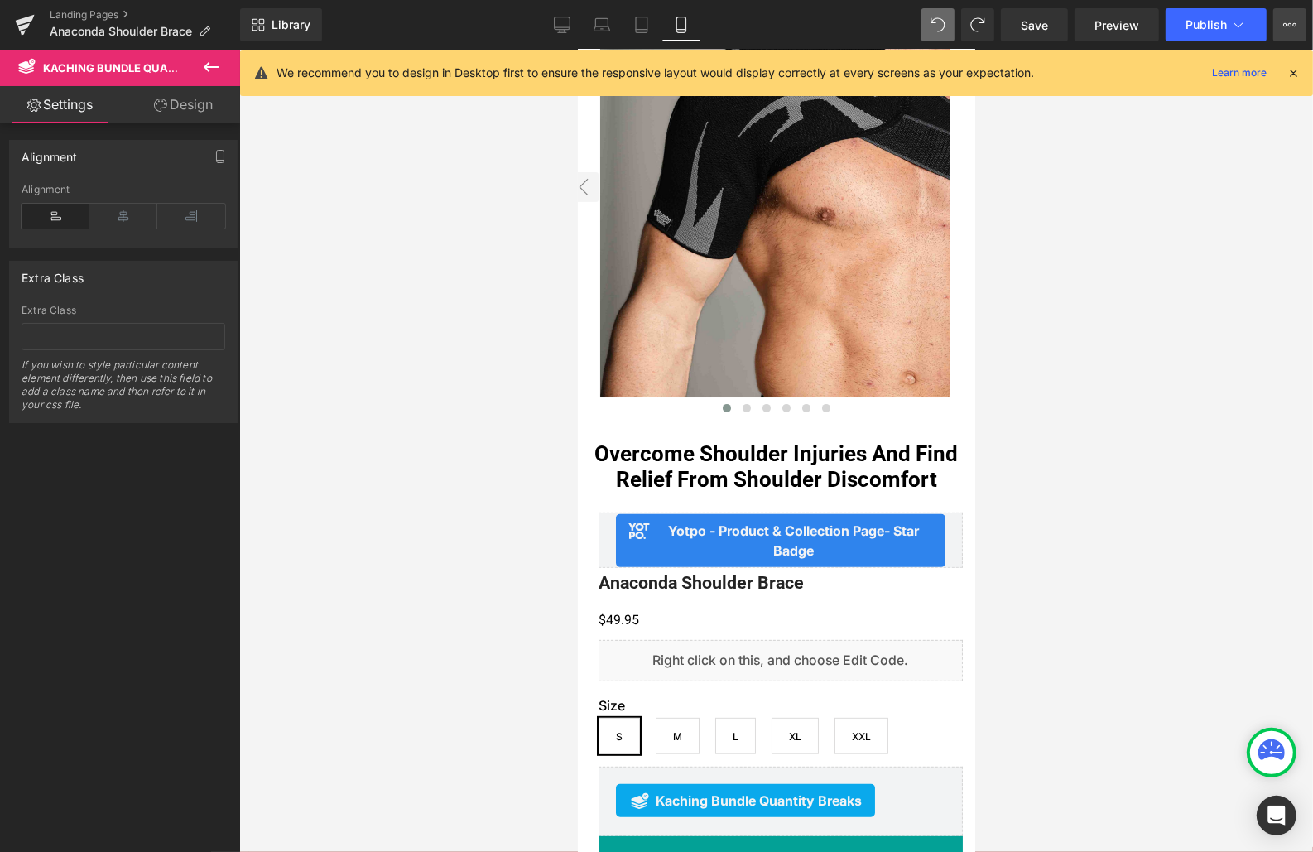
click at [1282, 36] on button "View Live Page View with current Template Save Template to Library Schedule Pub…" at bounding box center [1289, 24] width 33 height 33
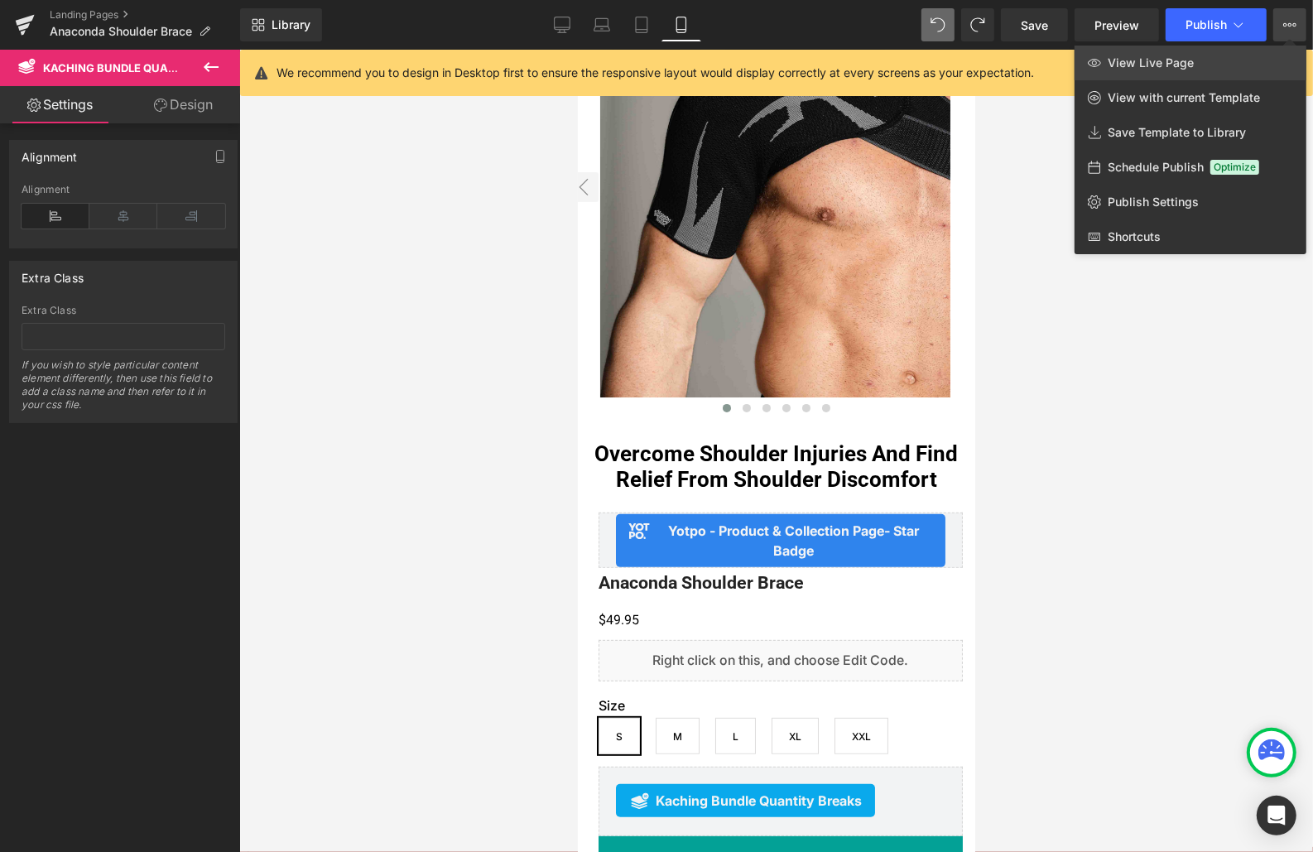
click at [1210, 74] on link "View Live Page" at bounding box center [1190, 63] width 232 height 35
